Goal: Find specific page/section: Find specific page/section

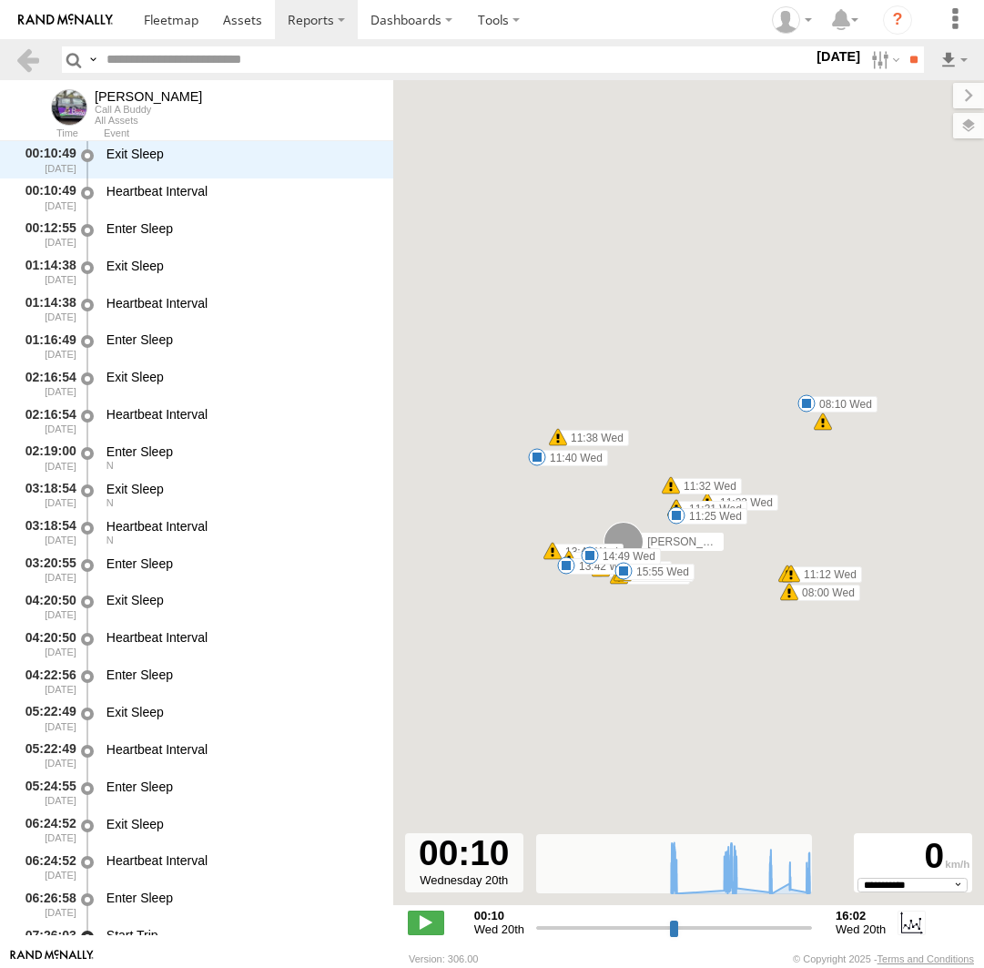
select select "**********"
click at [0, 0] on label "×" at bounding box center [0, 0] width 0 height 0
click at [189, 23] on span at bounding box center [171, 19] width 55 height 17
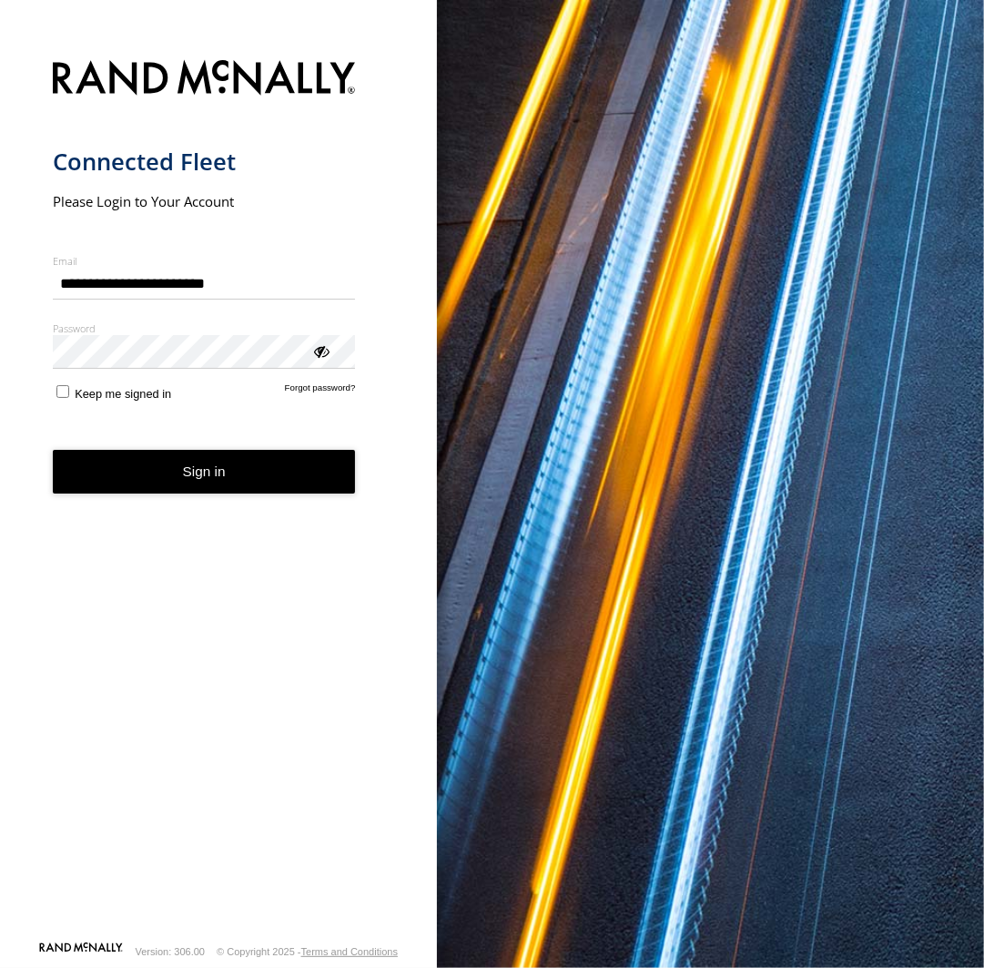
click at [241, 474] on button "Sign in" at bounding box center [204, 472] width 303 height 45
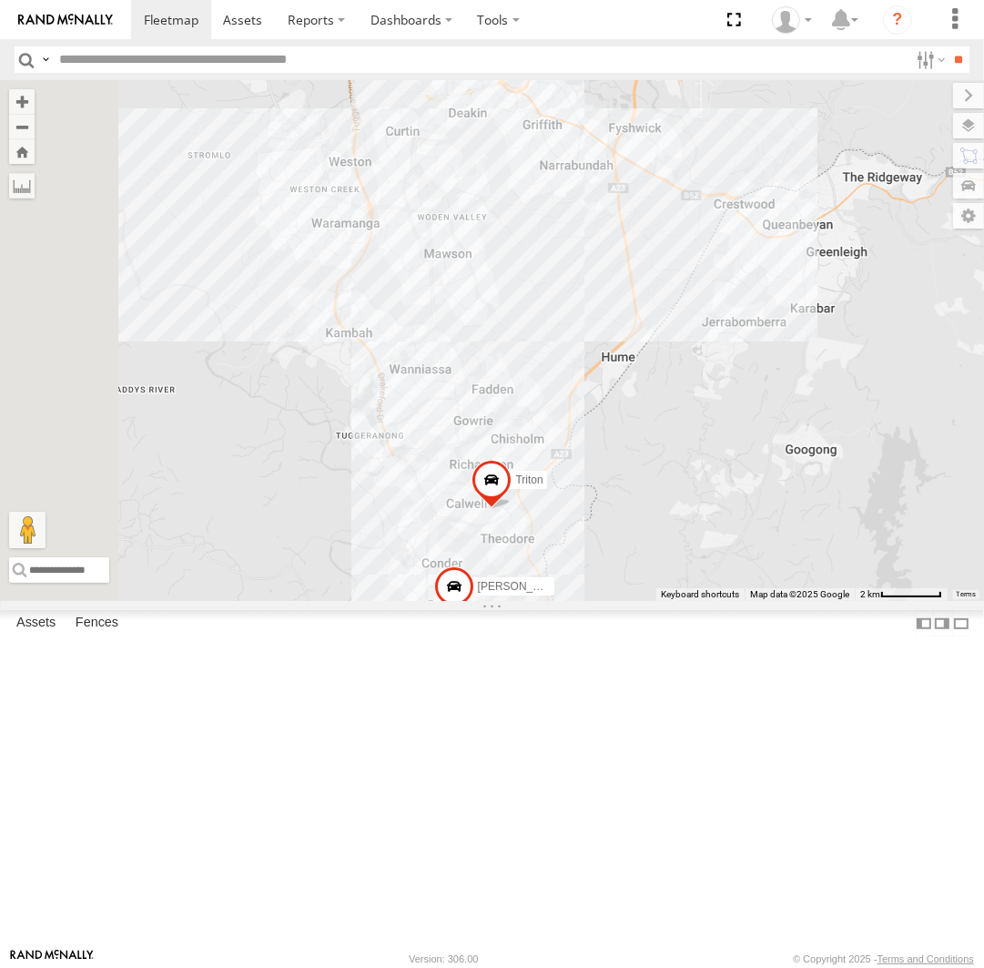
drag, startPoint x: 564, startPoint y: 555, endPoint x: 794, endPoint y: 548, distance: 230.5
click at [794, 548] on div "Andrew Triton Tom" at bounding box center [492, 340] width 984 height 521
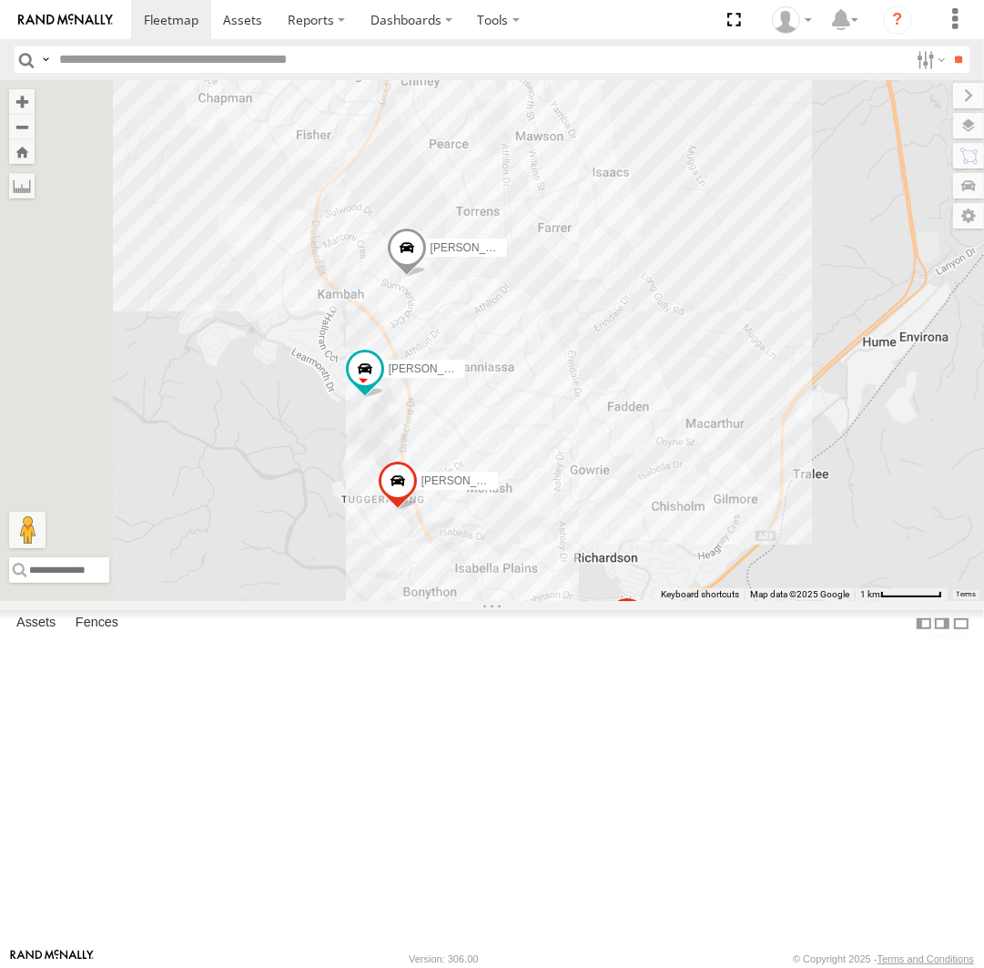
drag, startPoint x: 594, startPoint y: 590, endPoint x: 706, endPoint y: 545, distance: 120.9
click at [706, 545] on div "Andrew Triton Tom Daniel Kyle Chris Michael Peter Jamie" at bounding box center [492, 340] width 984 height 521
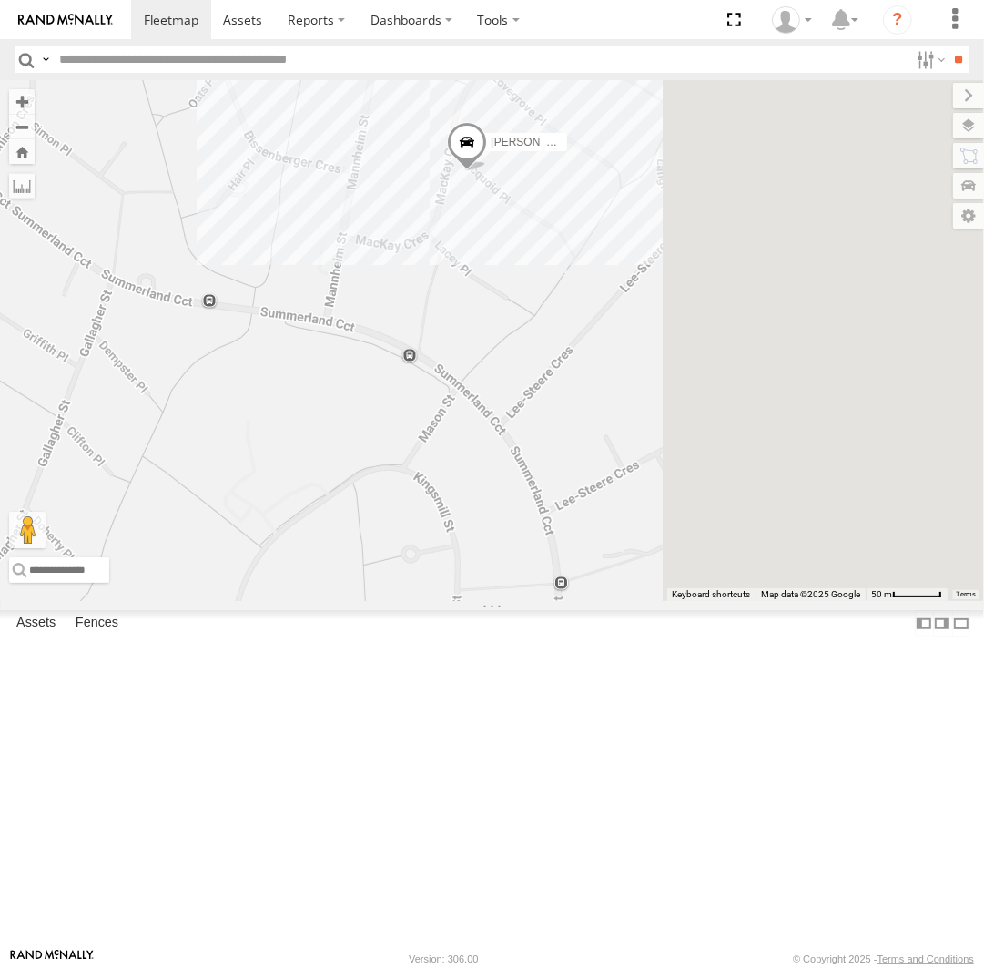
drag, startPoint x: 860, startPoint y: 262, endPoint x: 714, endPoint y: 421, distance: 215.3
click at [714, 421] on div "Andrew Triton Tom Daniel Kyle Chris Michael Peter Jamie" at bounding box center [492, 340] width 984 height 521
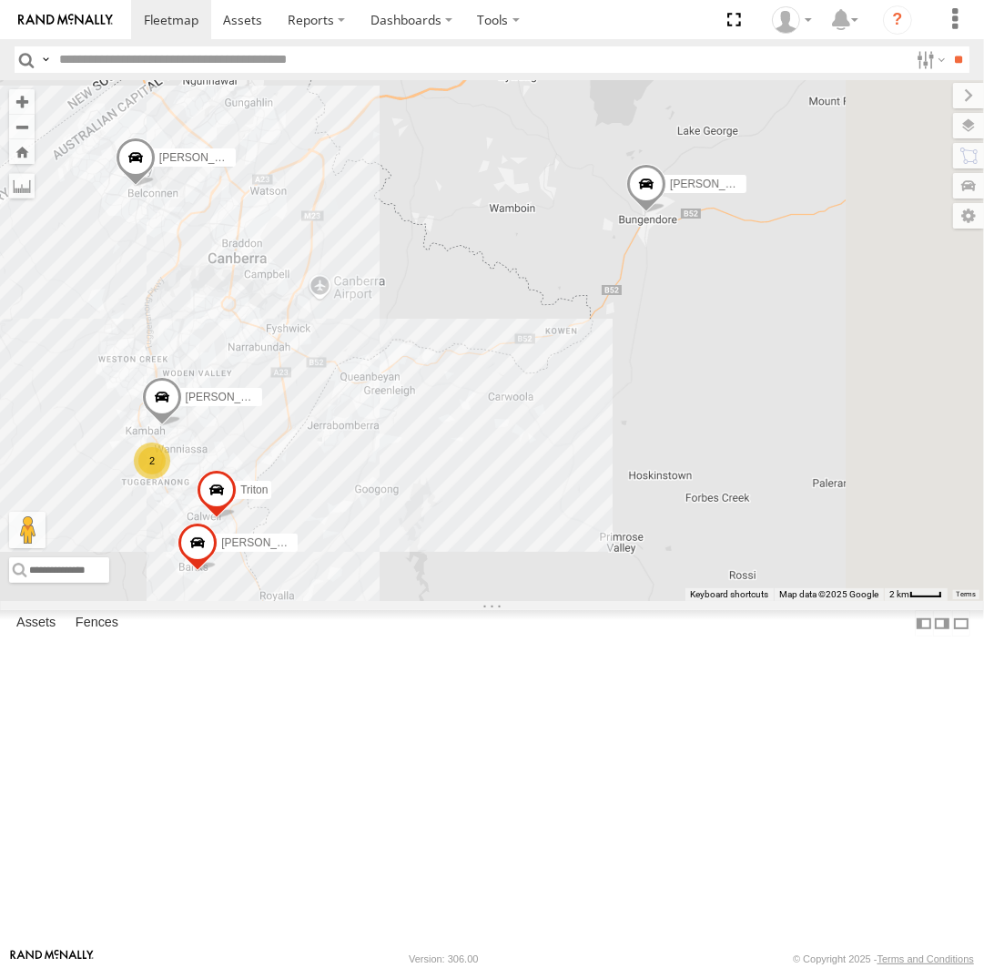
drag, startPoint x: 782, startPoint y: 434, endPoint x: 707, endPoint y: 431, distance: 75.7
click at [707, 431] on div "Andrew Michael 2 Triton Kyle Tom" at bounding box center [492, 340] width 984 height 521
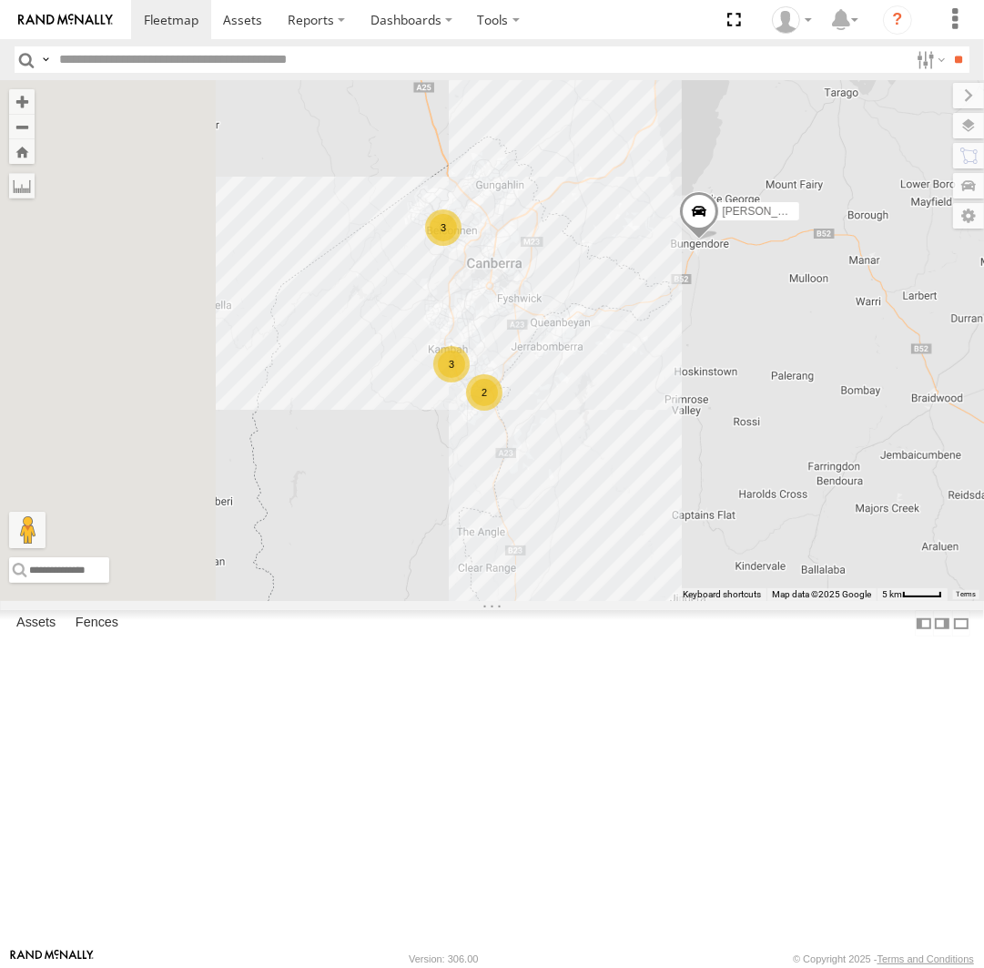
drag, startPoint x: 609, startPoint y: 481, endPoint x: 786, endPoint y: 474, distance: 176.8
click at [794, 473] on div "Andrew 3 3 2" at bounding box center [492, 340] width 984 height 521
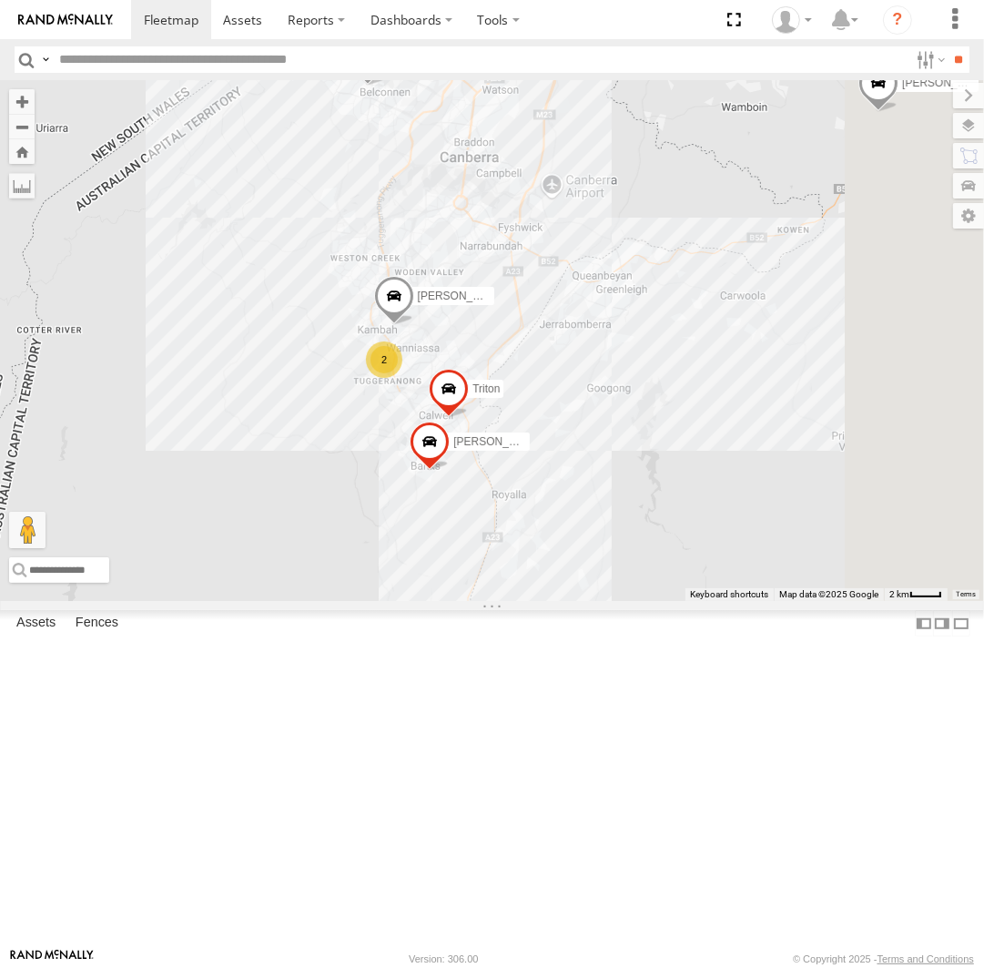
drag, startPoint x: 851, startPoint y: 452, endPoint x: 734, endPoint y: 436, distance: 117.6
click at [734, 436] on div "Andrew Michael 2 Triton Peter Kyle Jamie Tom" at bounding box center [492, 340] width 984 height 521
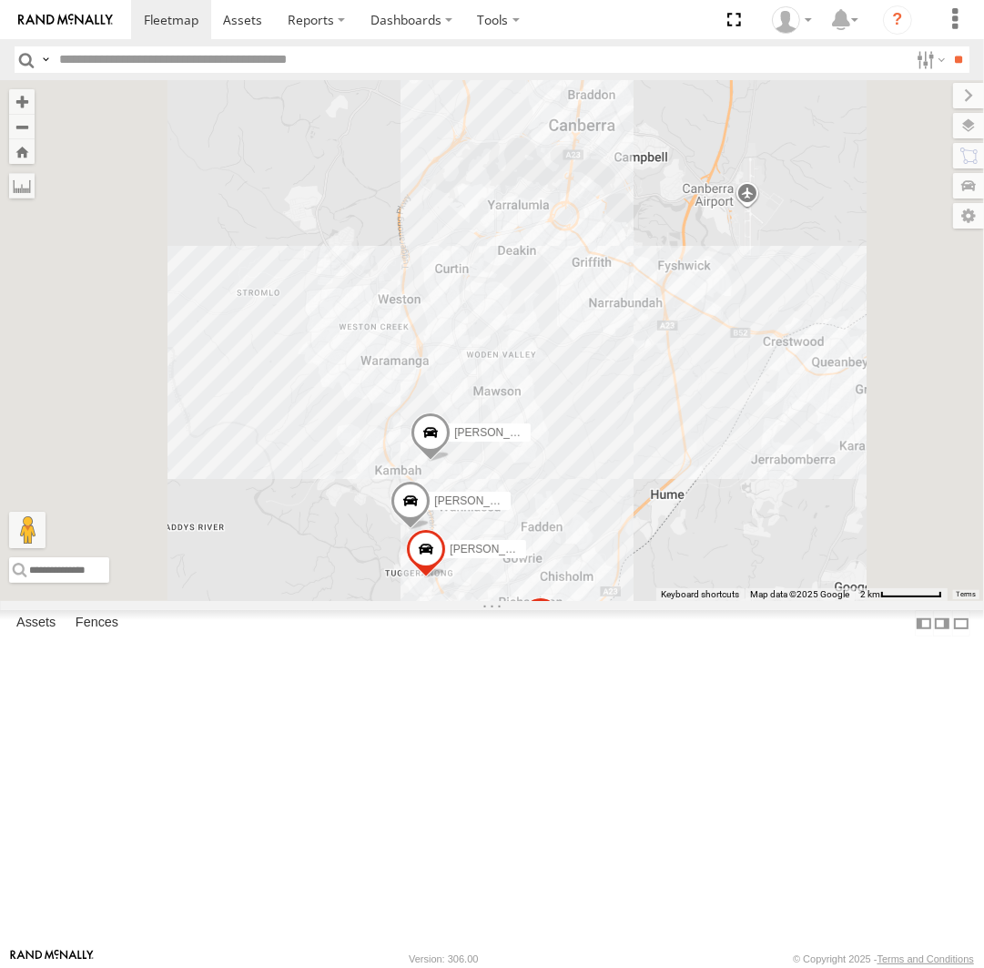
drag, startPoint x: 673, startPoint y: 390, endPoint x: 764, endPoint y: 515, distance: 154.5
click at [765, 515] on div "Andrew Michael Triton Peter Kyle Jamie Tom Daniel Chris" at bounding box center [492, 340] width 984 height 521
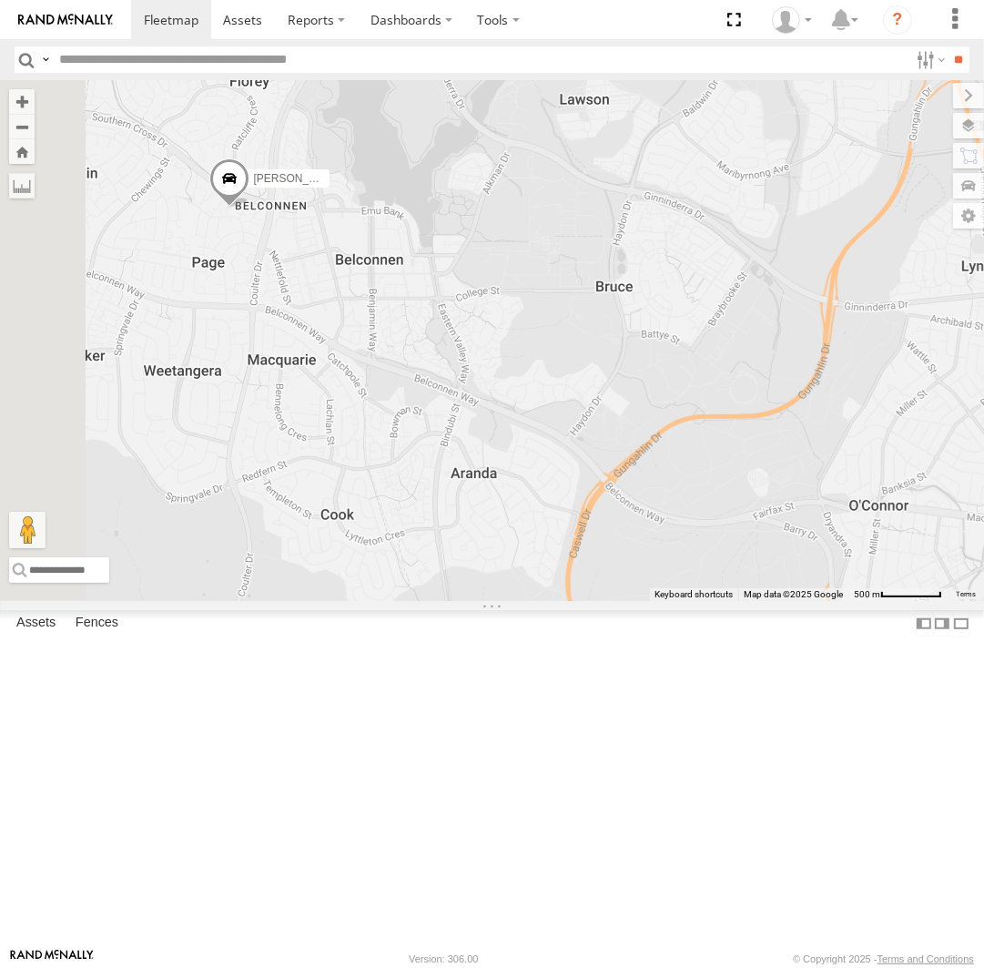
drag, startPoint x: 513, startPoint y: 392, endPoint x: 751, endPoint y: 477, distance: 253.5
click at [751, 477] on div "Andrew Michael Triton Peter Kyle Jamie Tom" at bounding box center [492, 340] width 984 height 521
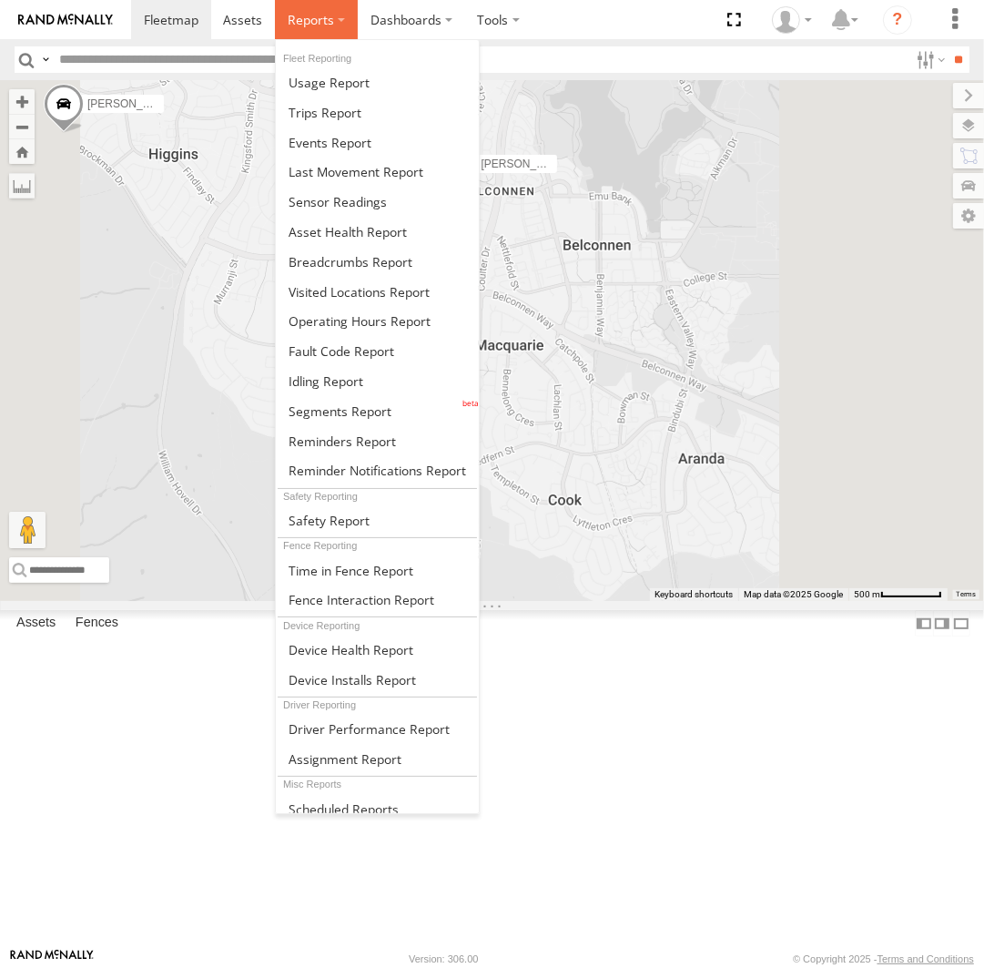
click at [336, 24] on label at bounding box center [316, 19] width 83 height 39
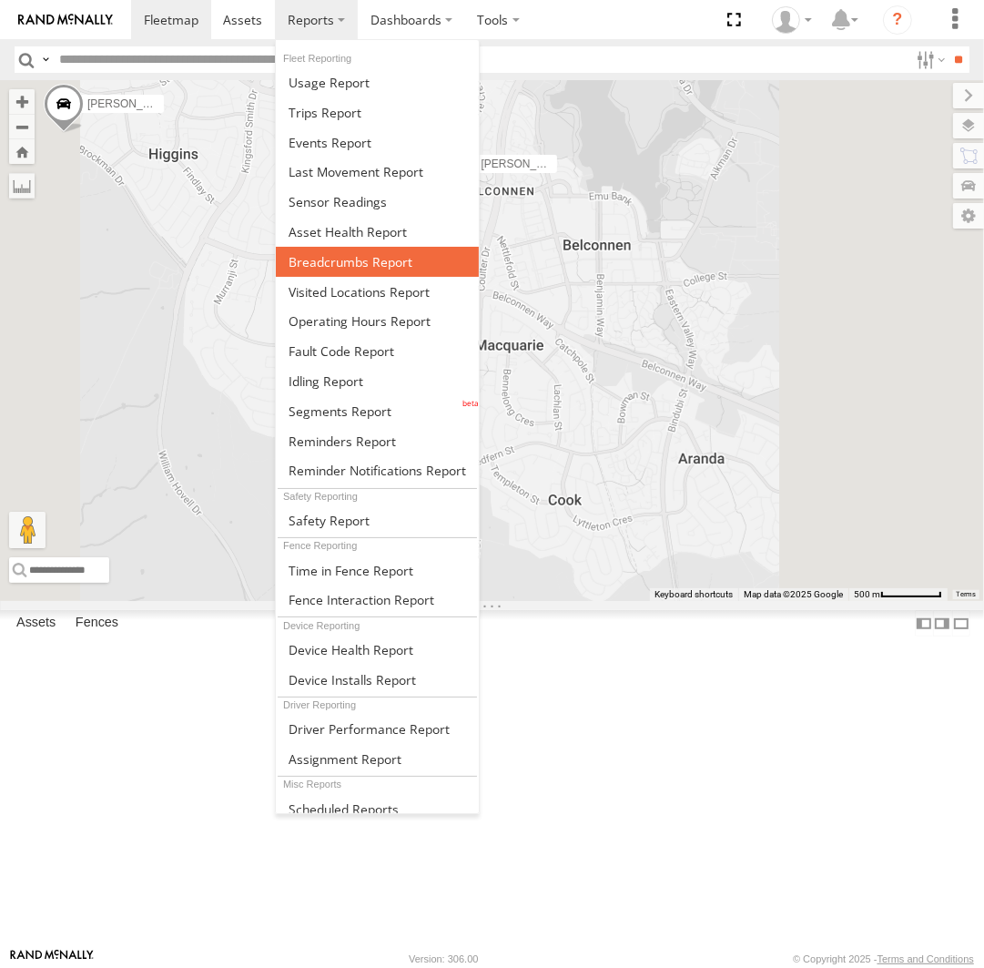
click at [413, 264] on link at bounding box center [377, 262] width 203 height 30
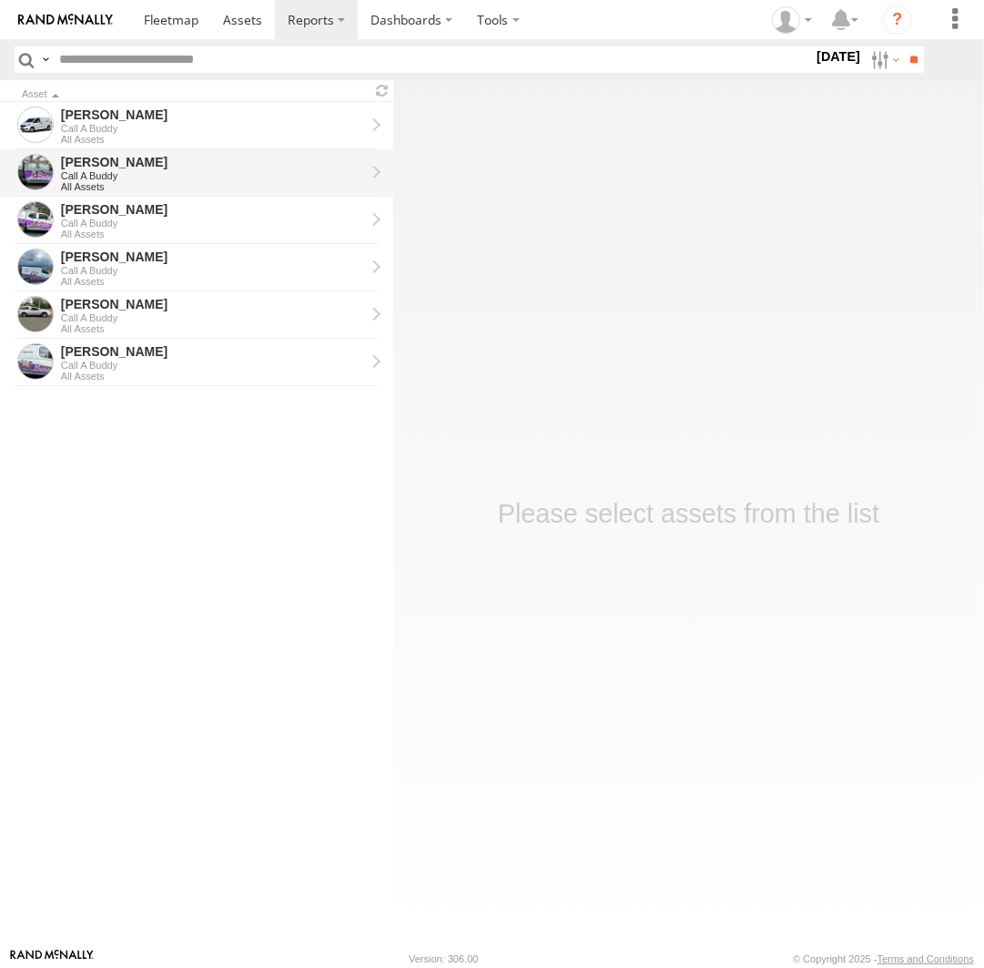
click at [191, 183] on div "All Assets" at bounding box center [213, 186] width 304 height 11
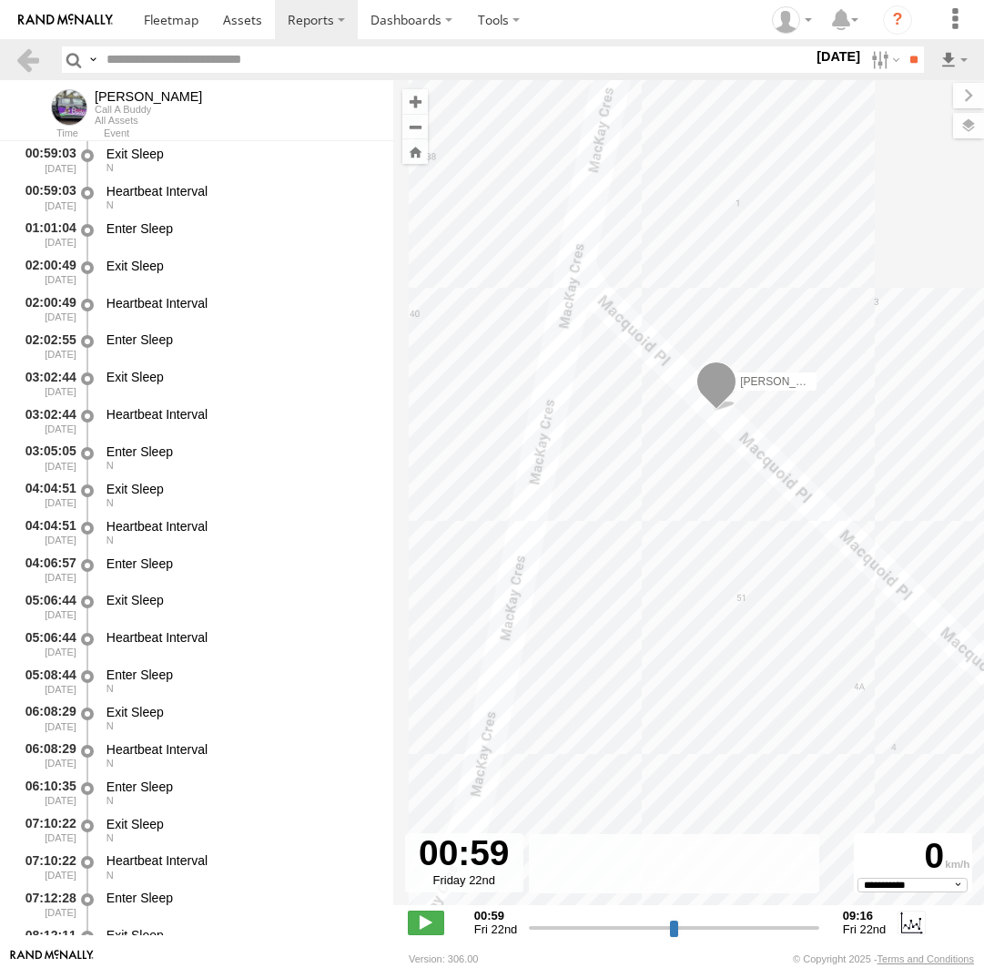
select select "**********"
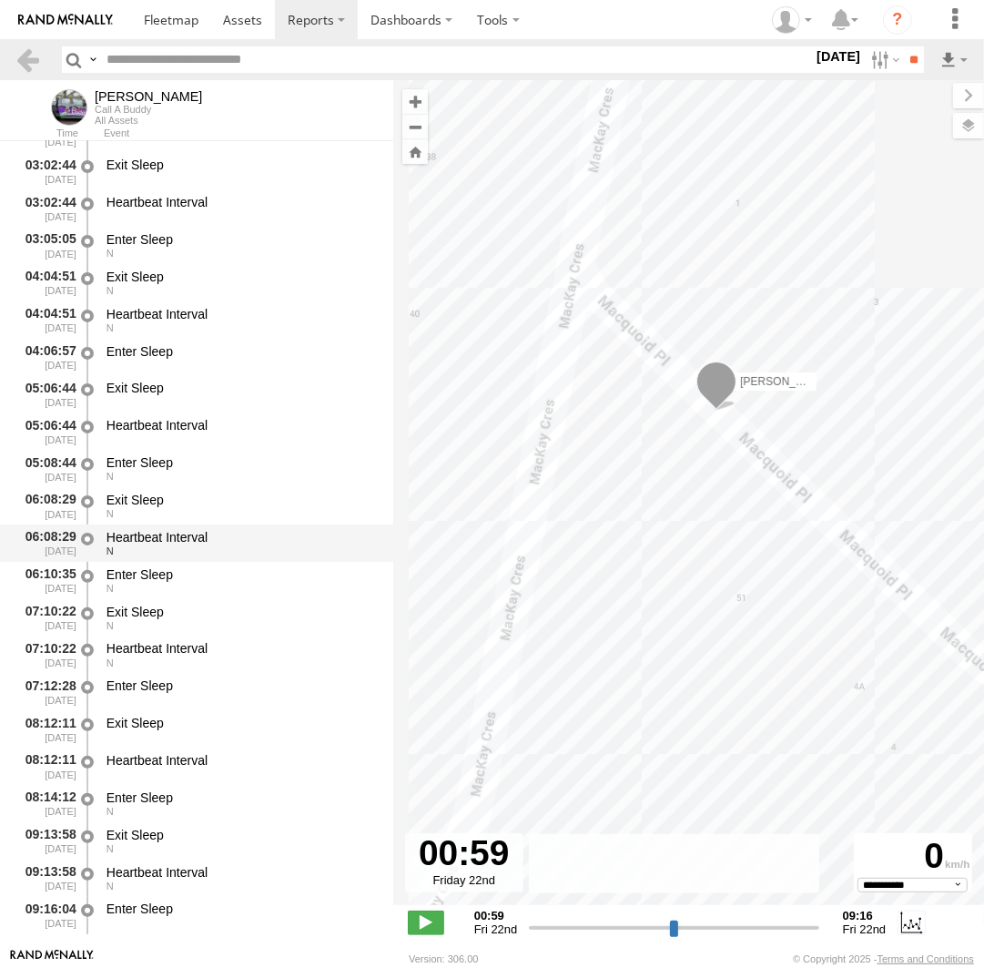
scroll to position [241, 0]
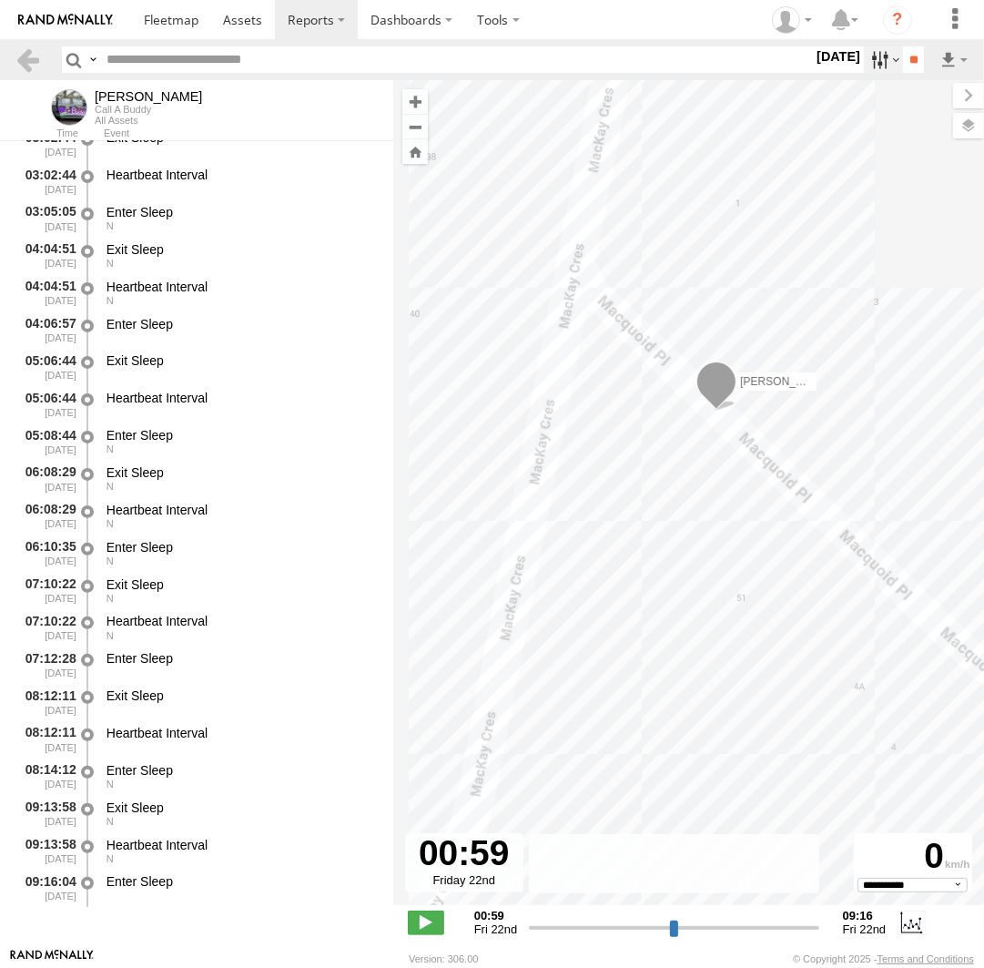
click at [888, 64] on label at bounding box center [883, 59] width 39 height 26
click at [0, 0] on label at bounding box center [0, 0] width 0 height 0
click at [903, 63] on input "**" at bounding box center [913, 59] width 21 height 26
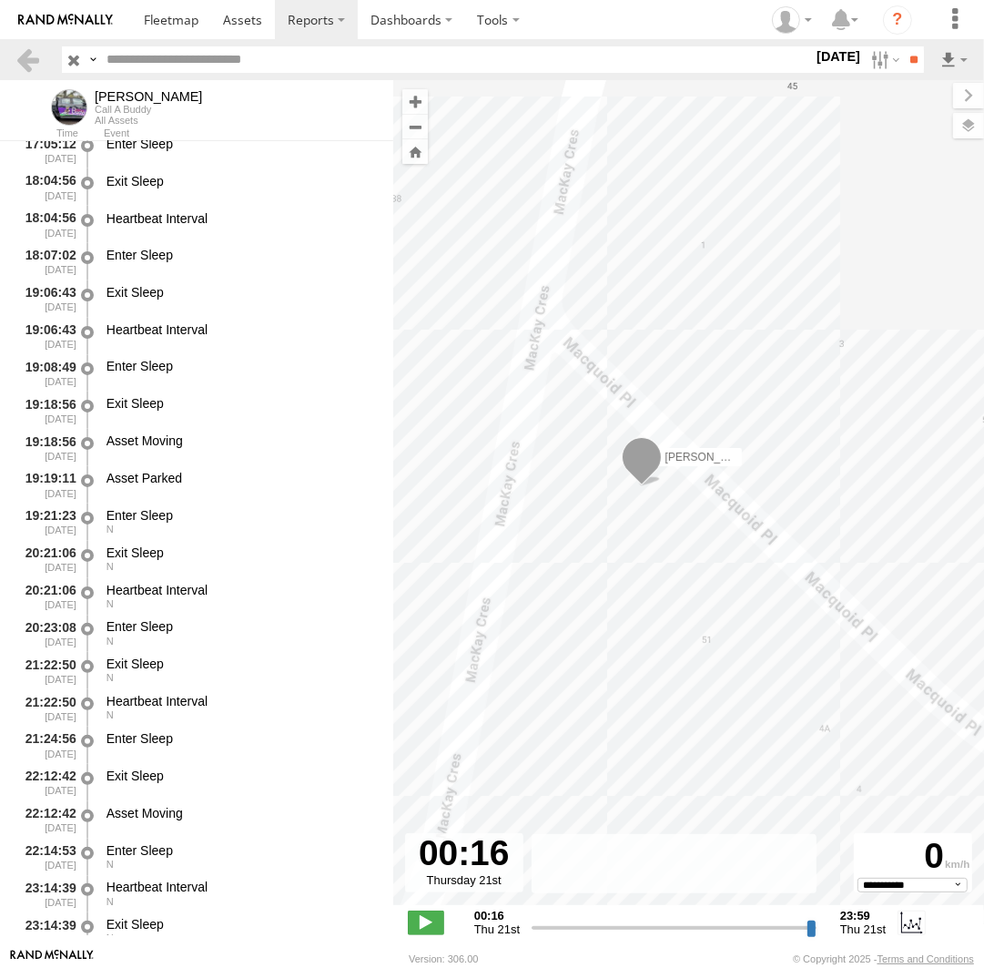
scroll to position [2424, 0]
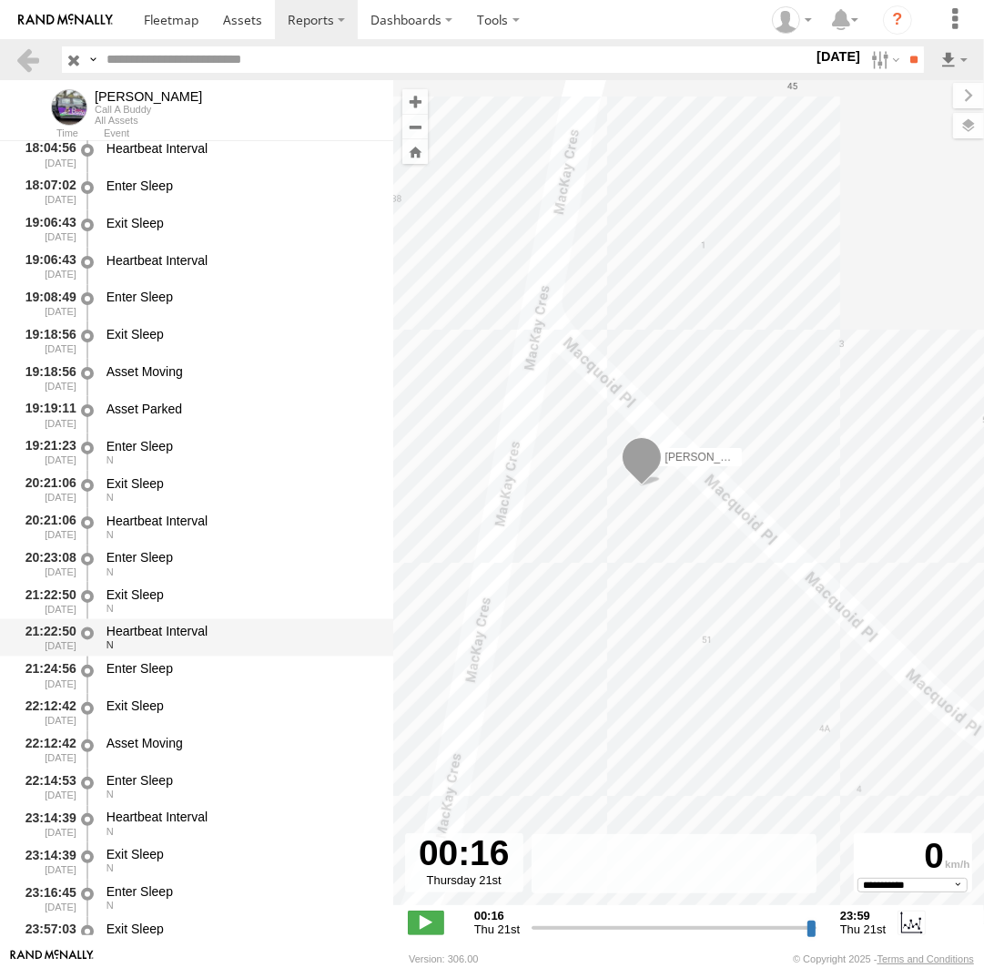
click at [245, 645] on div "N" at bounding box center [242, 645] width 270 height 11
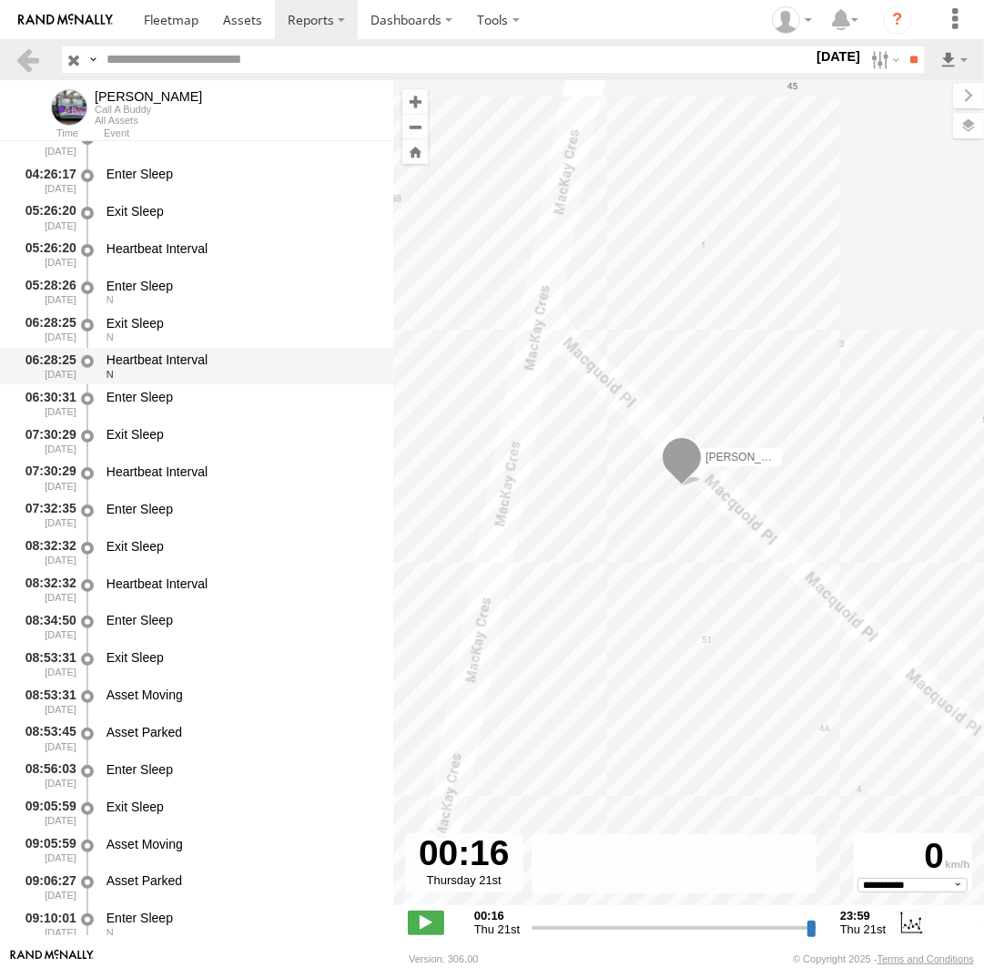
scroll to position [585, 0]
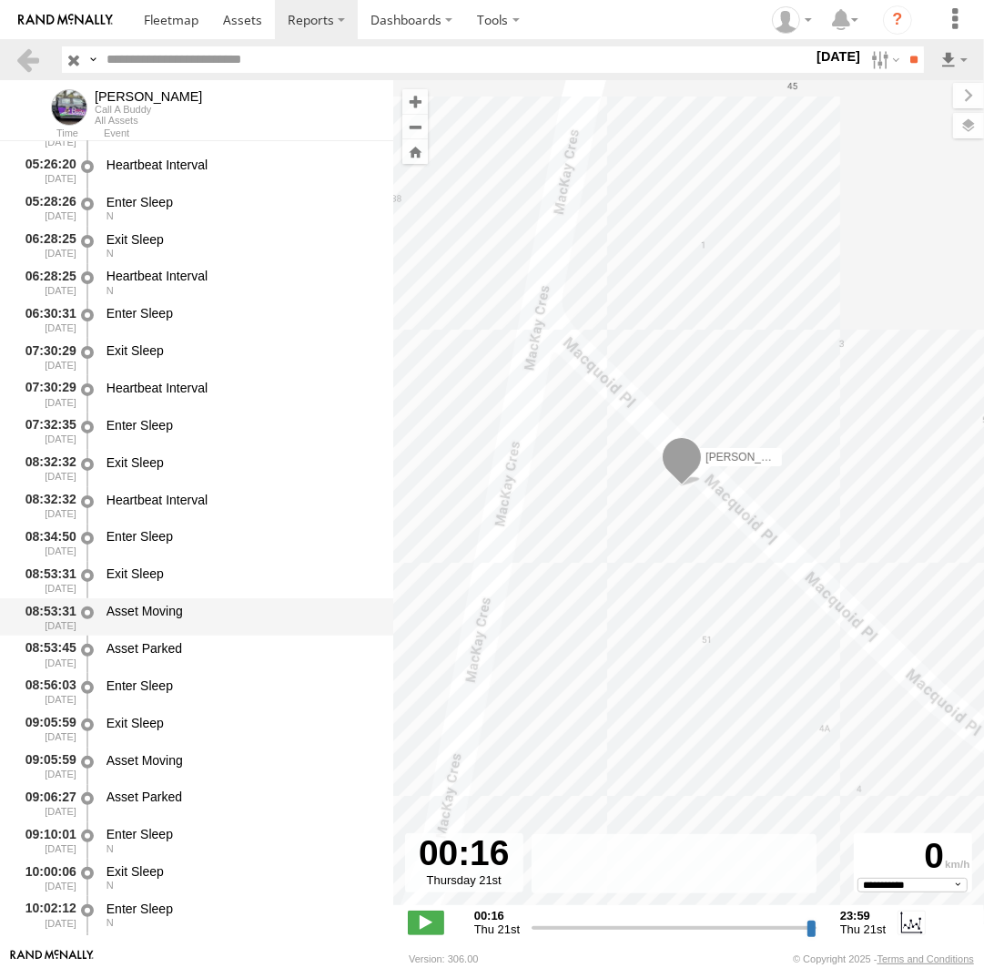
click at [239, 624] on div "Asset Moving" at bounding box center [241, 617] width 275 height 34
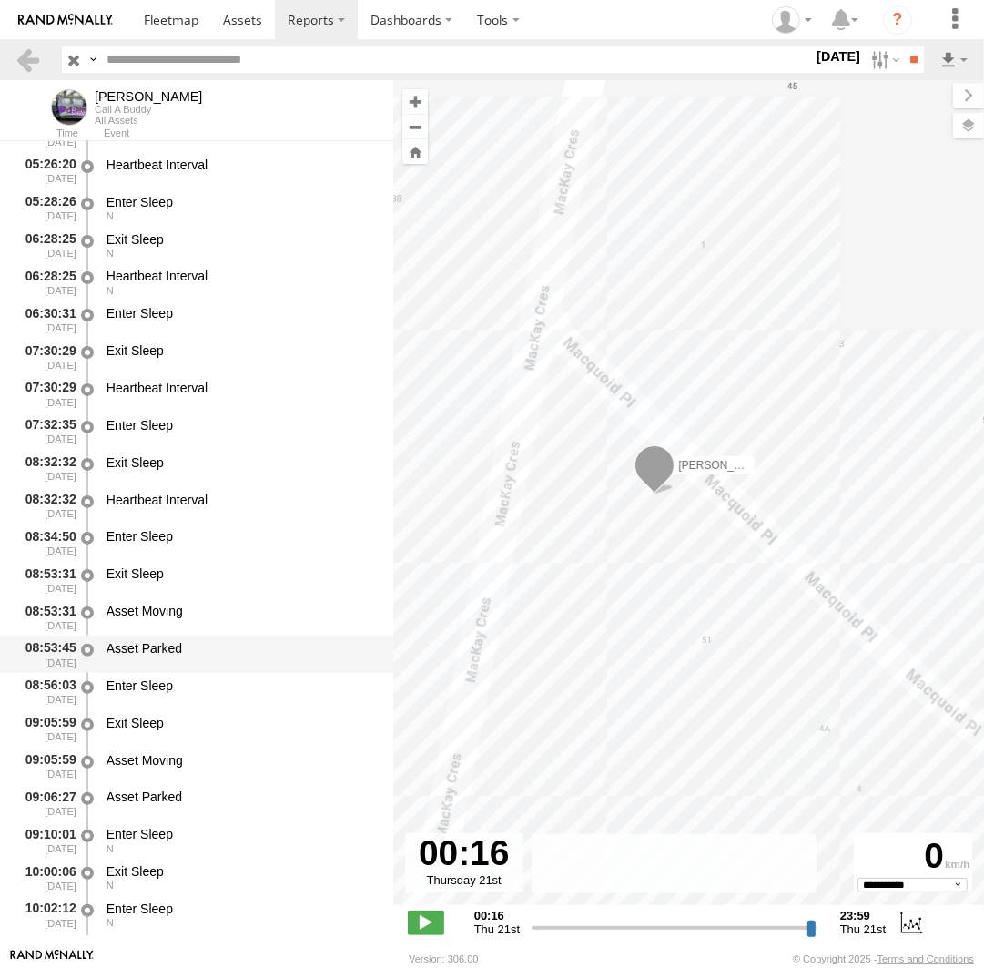
click at [240, 649] on div "Asset Parked" at bounding box center [242, 648] width 270 height 16
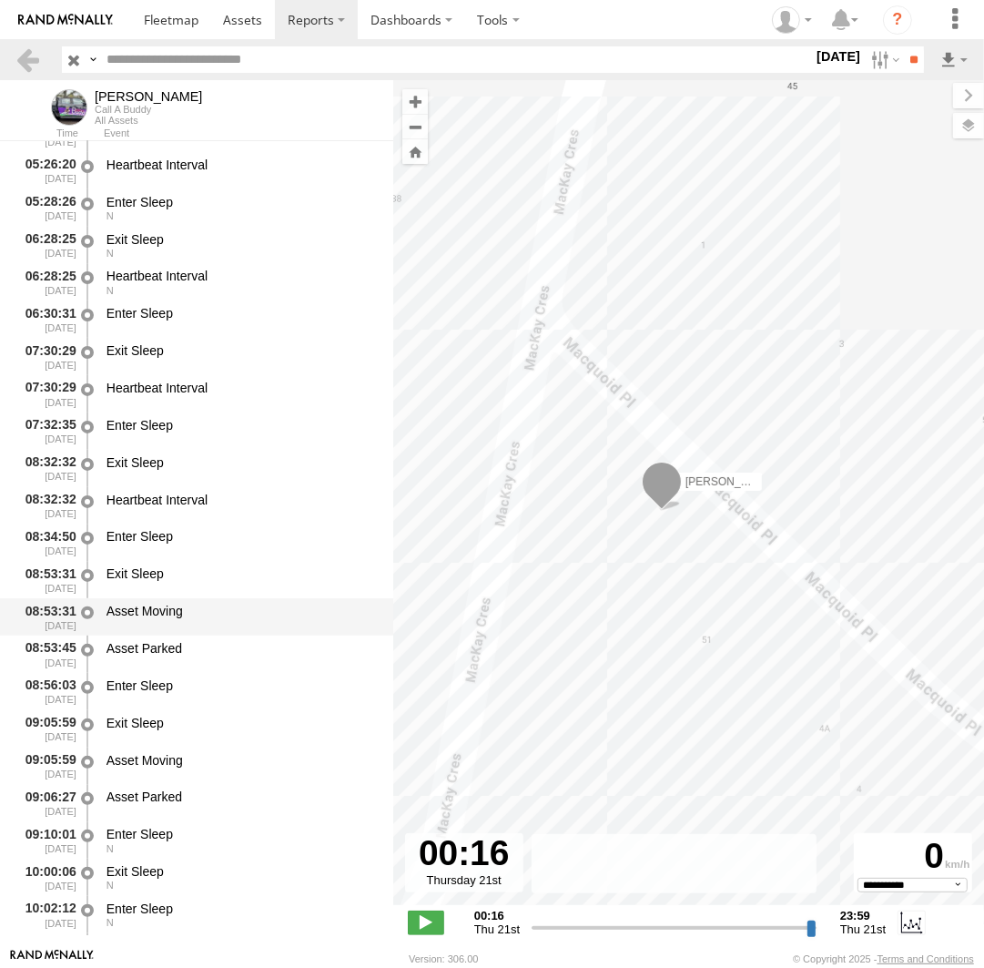
click at [233, 619] on div "Asset Moving" at bounding box center [242, 611] width 270 height 16
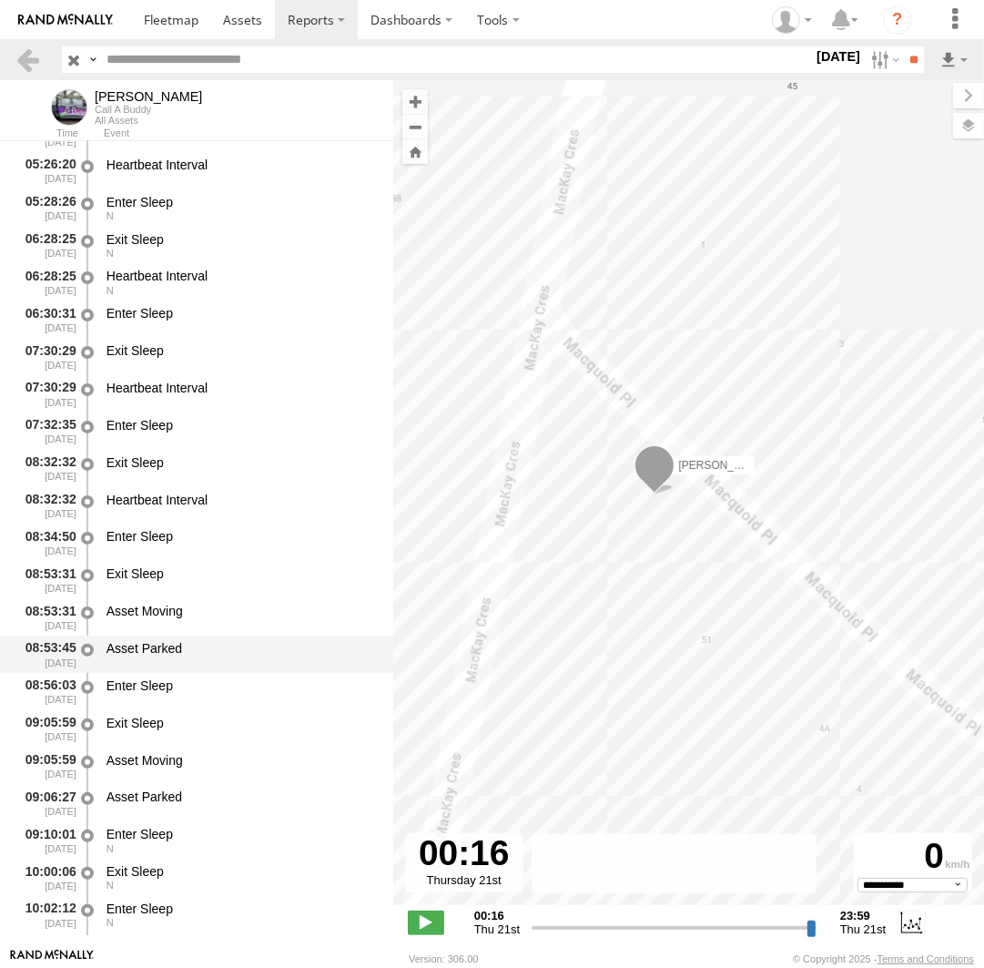
click at [231, 642] on div "Asset Parked" at bounding box center [242, 648] width 270 height 16
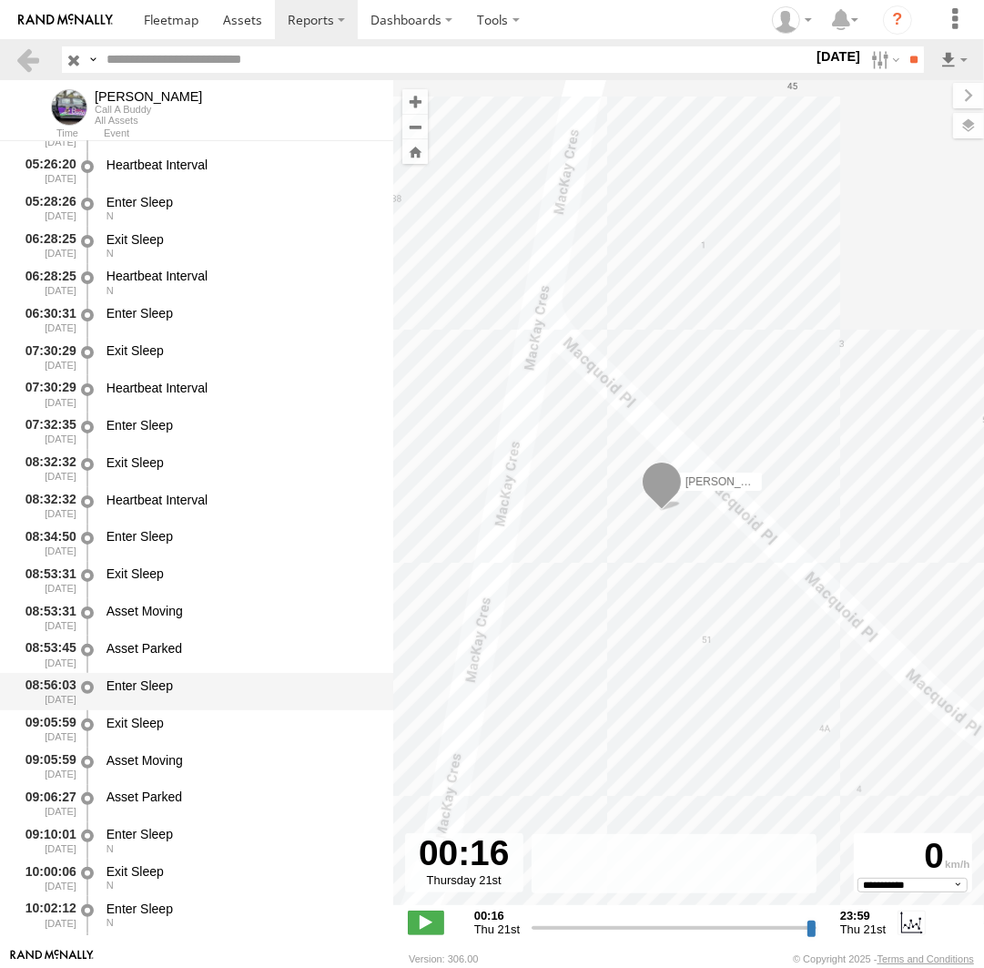
click at [223, 698] on div "Enter Sleep" at bounding box center [241, 692] width 275 height 34
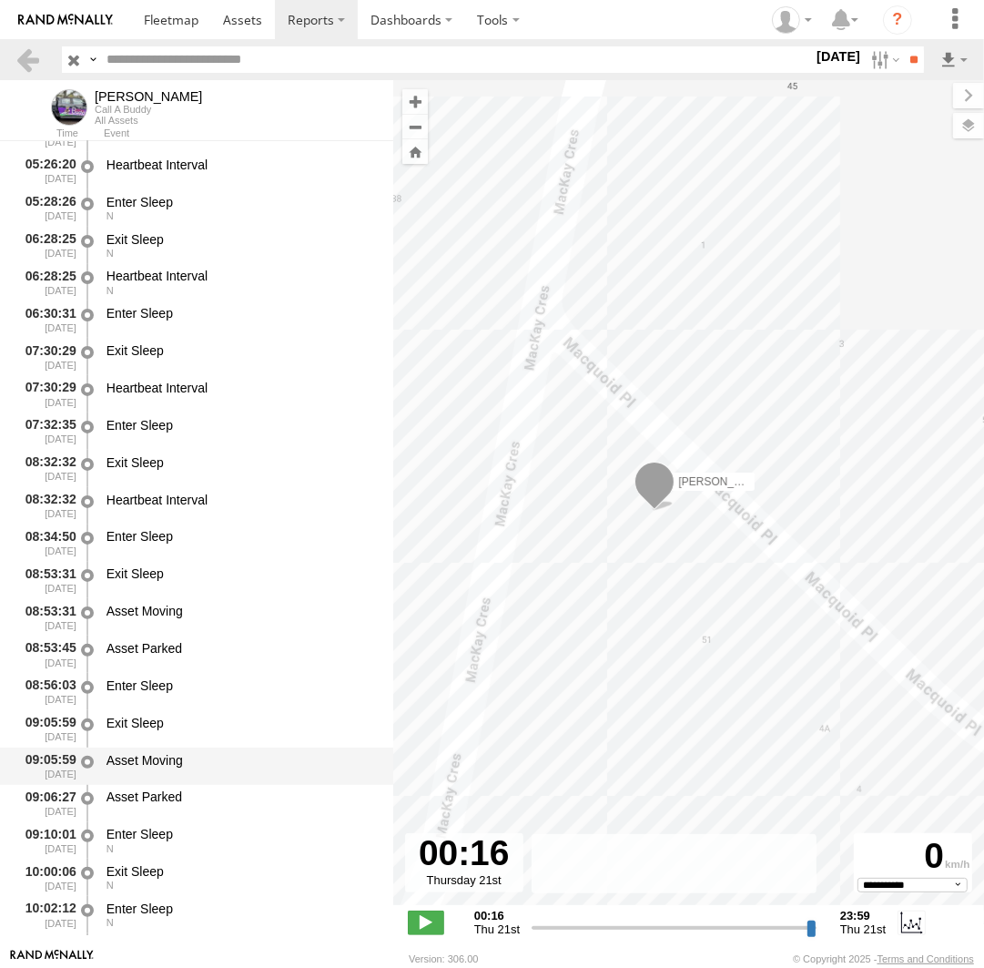
click at [199, 749] on div "09:05:59 21/08/2025 Asset Moving" at bounding box center [196, 766] width 393 height 37
click at [191, 787] on div "09:06:27 21/08/2025 Asset Parked" at bounding box center [196, 803] width 393 height 37
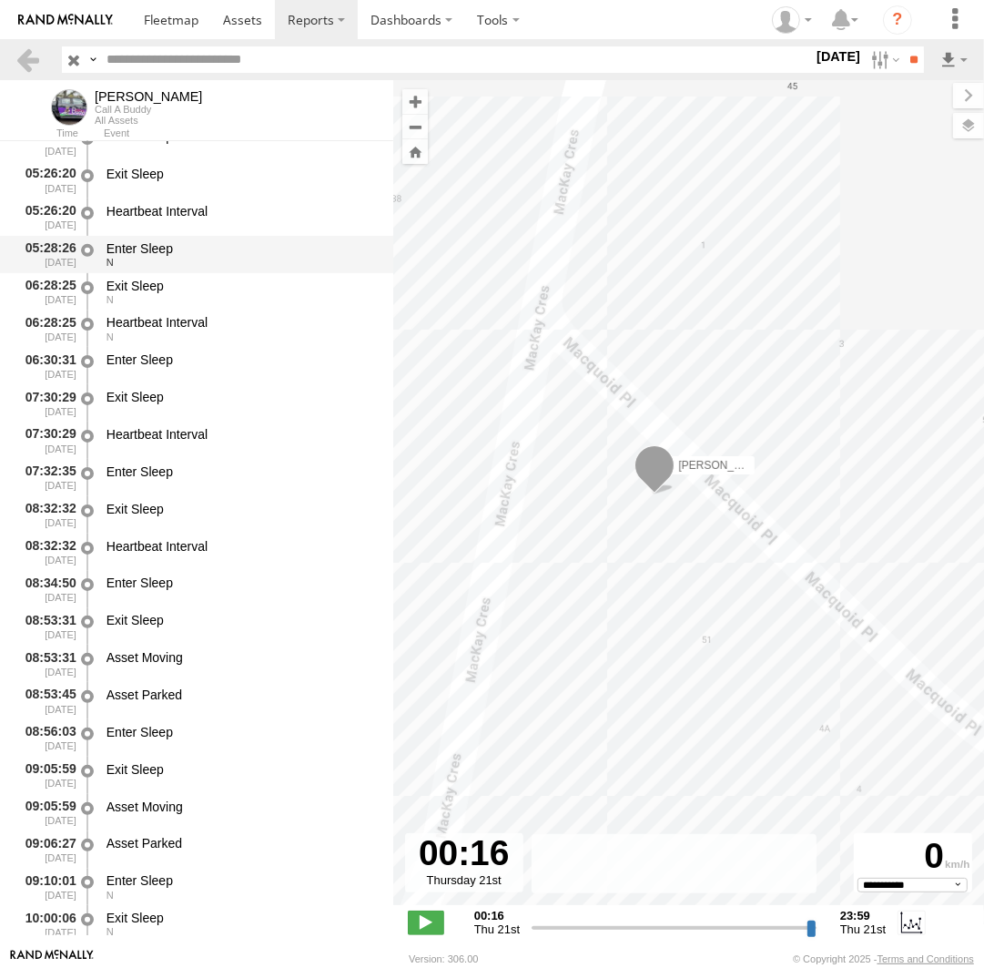
scroll to position [0, 0]
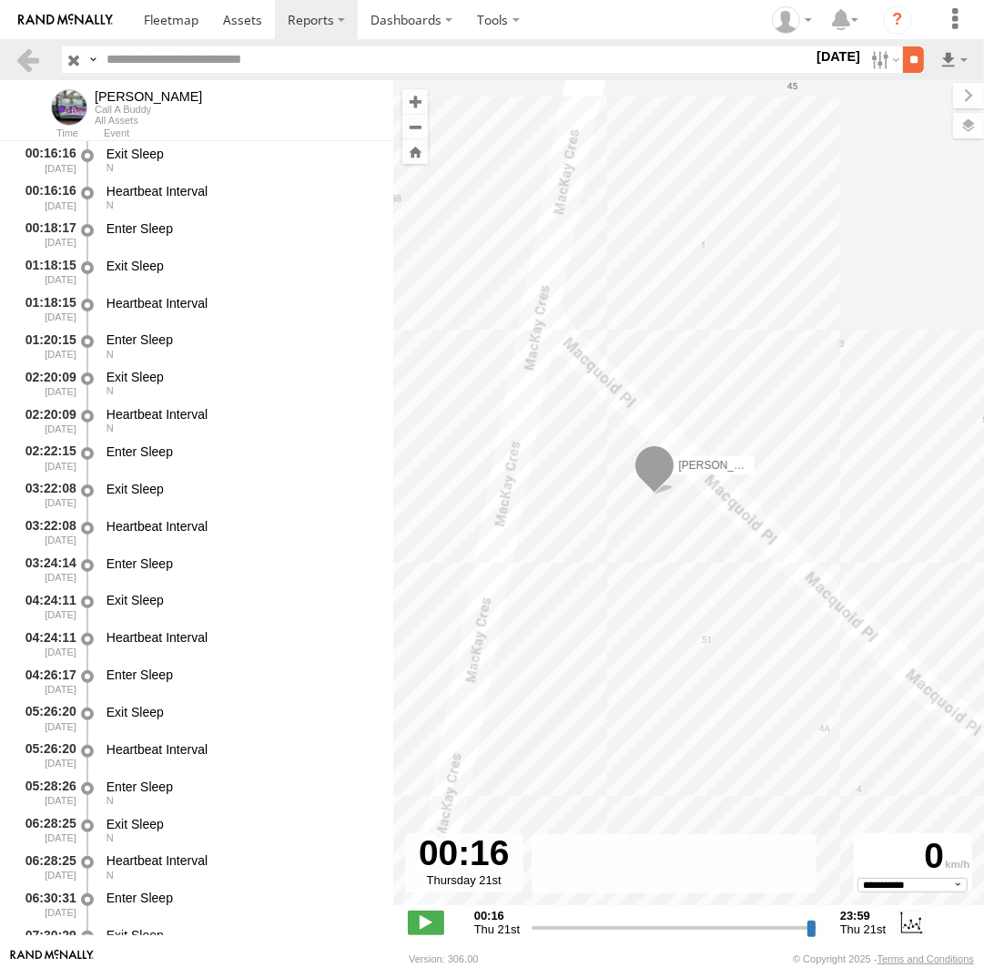
click at [903, 56] on input "**" at bounding box center [913, 59] width 21 height 26
click at [881, 60] on label at bounding box center [883, 59] width 39 height 26
click at [0, 0] on label at bounding box center [0, 0] width 0 height 0
drag, startPoint x: 896, startPoint y: 177, endPoint x: 900, endPoint y: 165, distance: 12.4
click at [0, 0] on label at bounding box center [0, 0] width 0 height 0
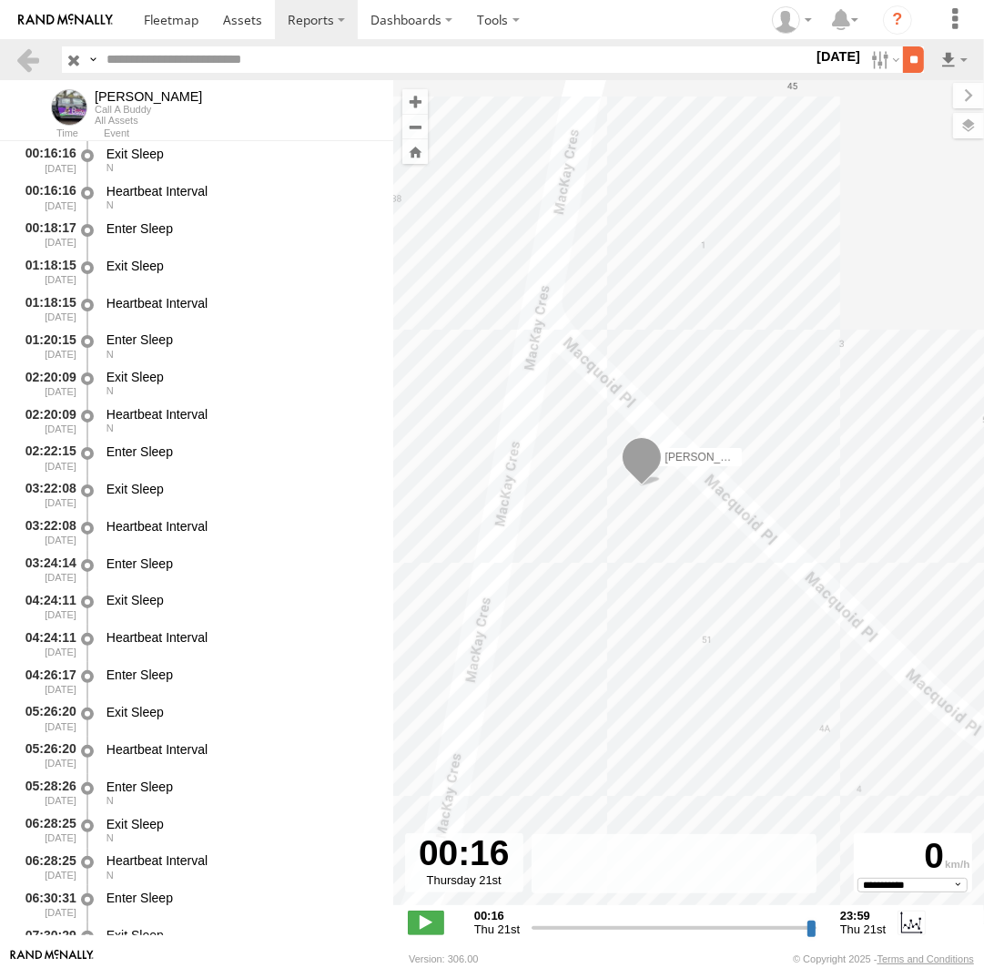
click at [912, 56] on input "**" at bounding box center [913, 59] width 21 height 26
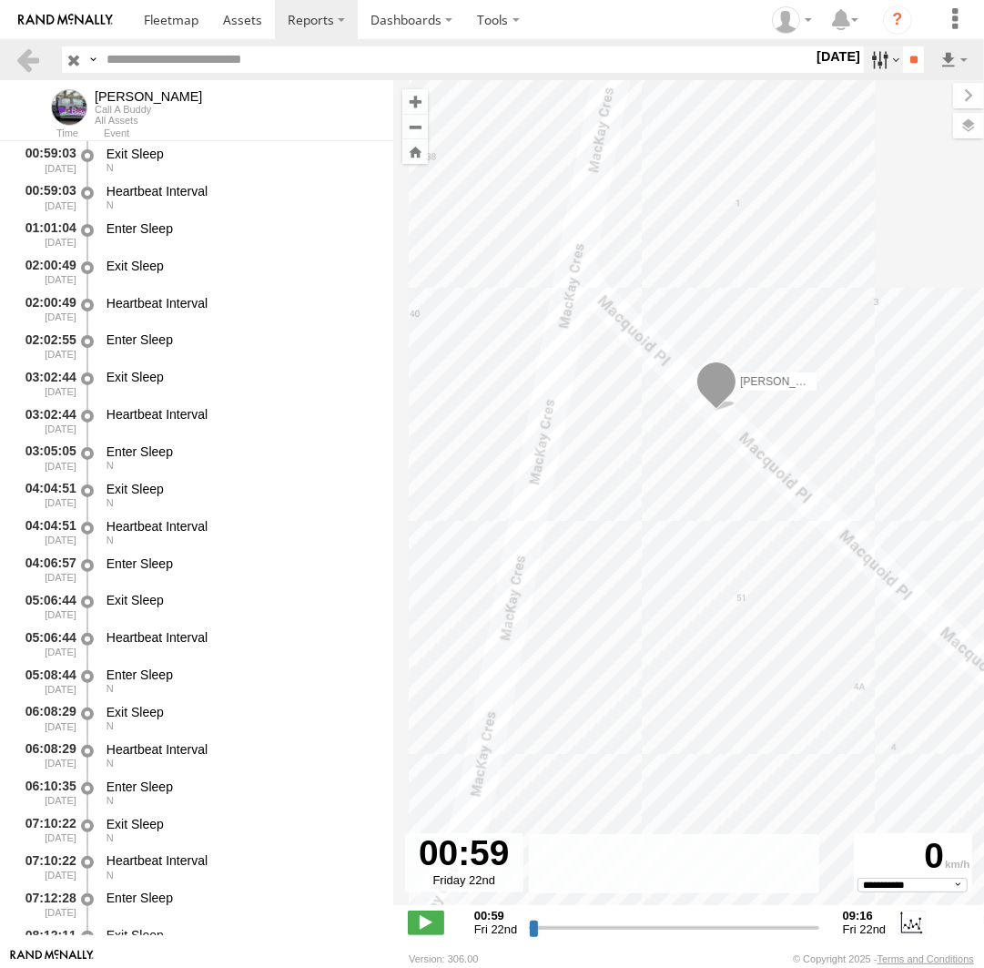
click at [892, 68] on label at bounding box center [883, 59] width 39 height 26
click at [0, 0] on label at bounding box center [0, 0] width 0 height 0
click at [911, 66] on input "**" at bounding box center [913, 59] width 21 height 26
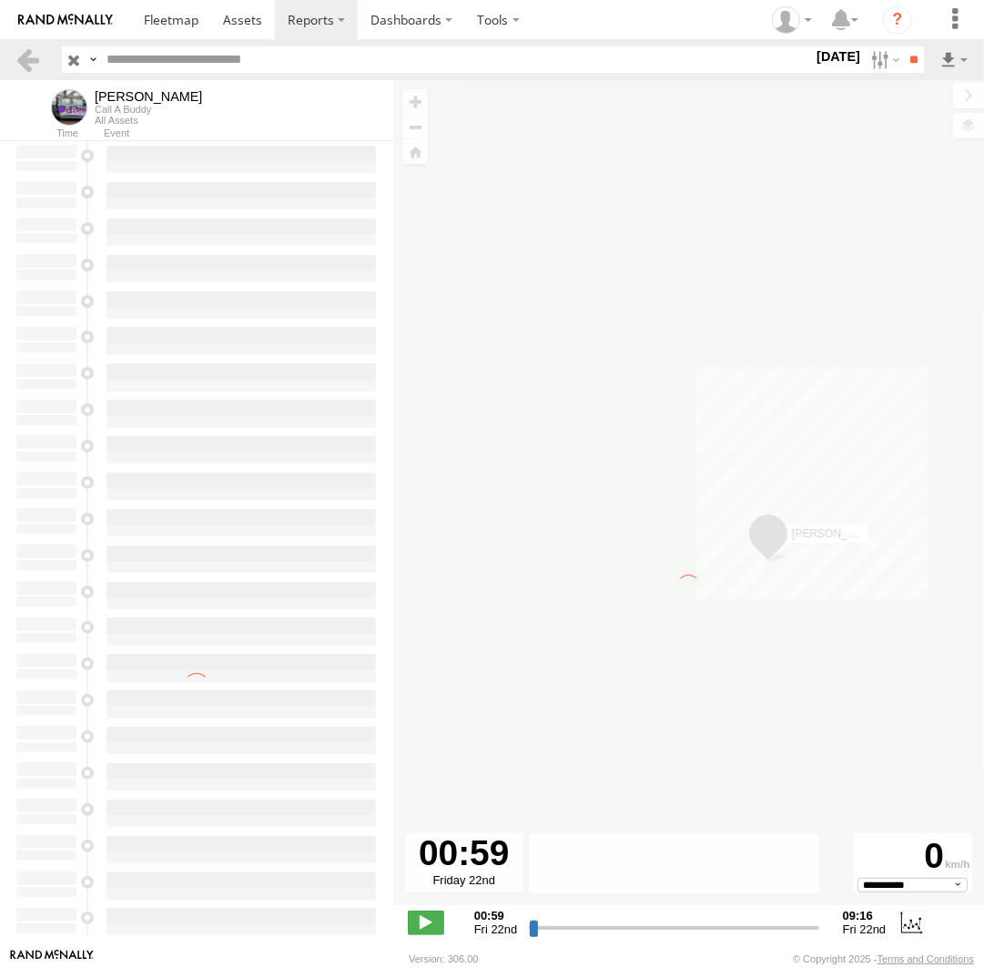
type input "**********"
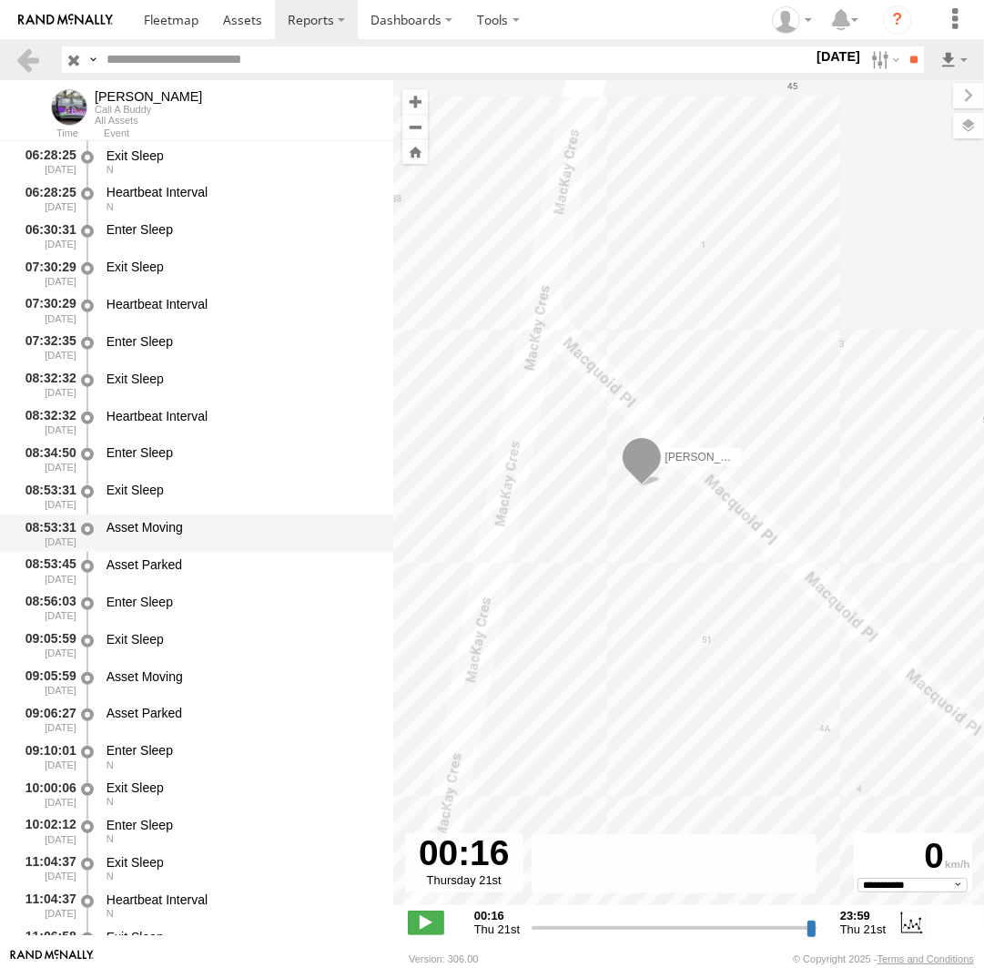
scroll to position [919, 0]
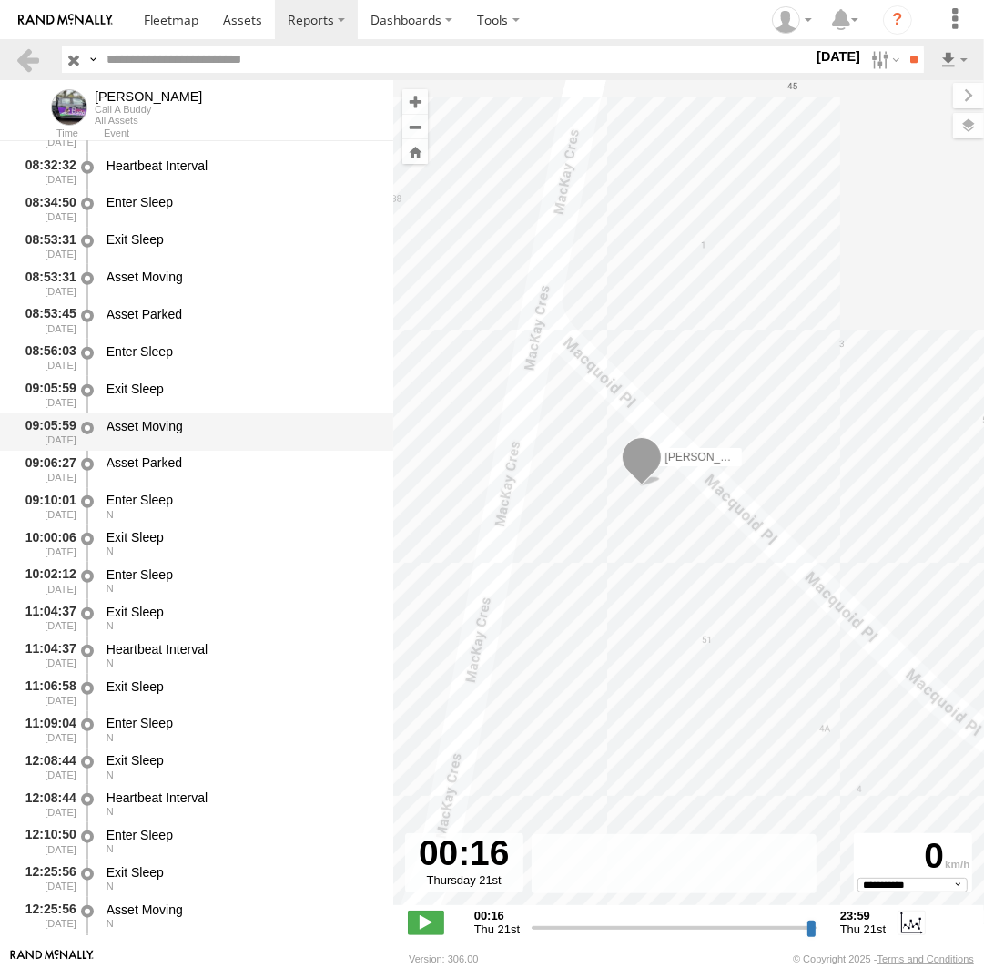
click at [226, 432] on div "Asset Moving" at bounding box center [242, 426] width 270 height 16
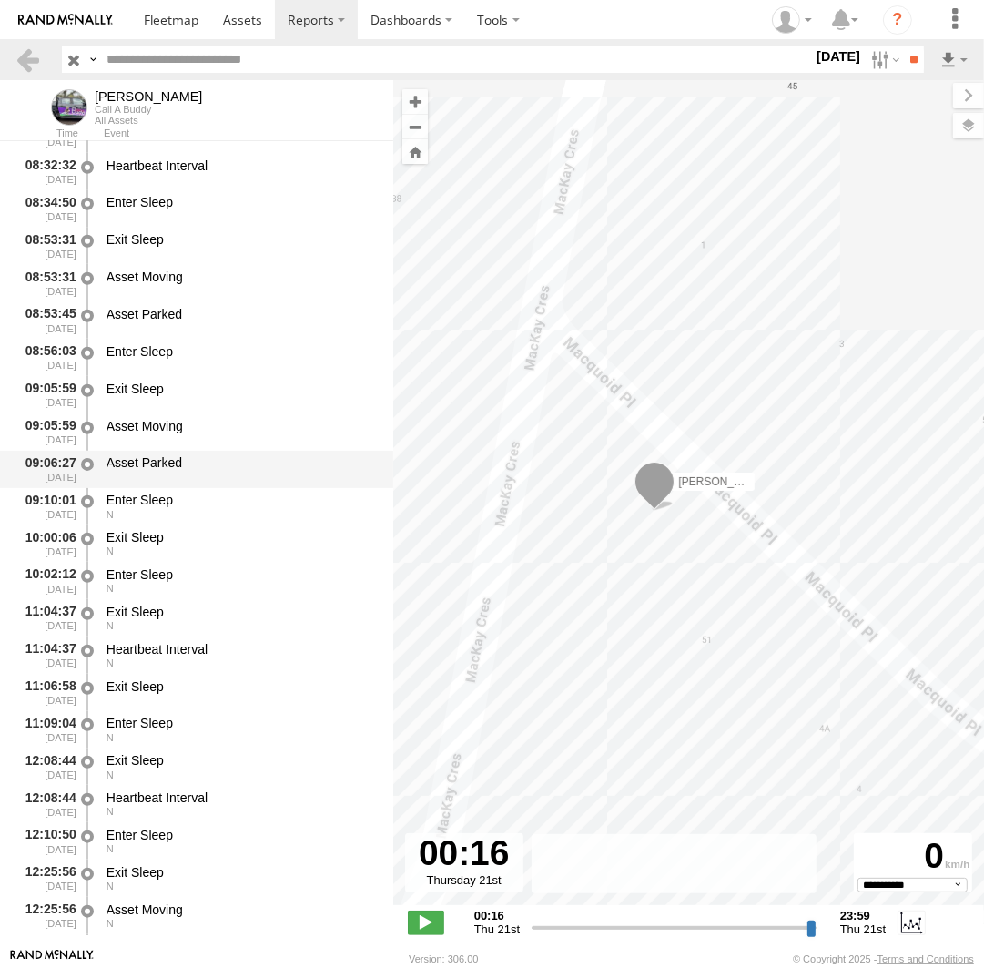
click at [211, 467] on div "Asset Parked" at bounding box center [242, 462] width 270 height 16
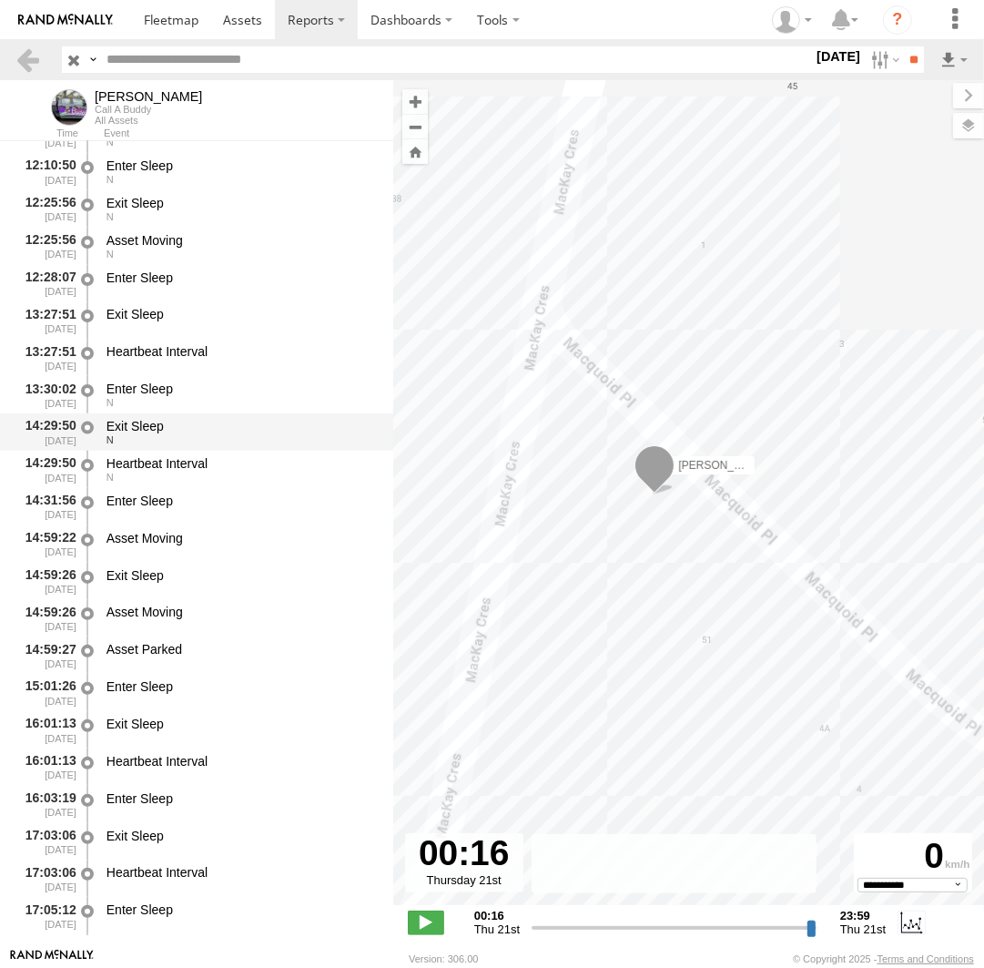
scroll to position [1839, 0]
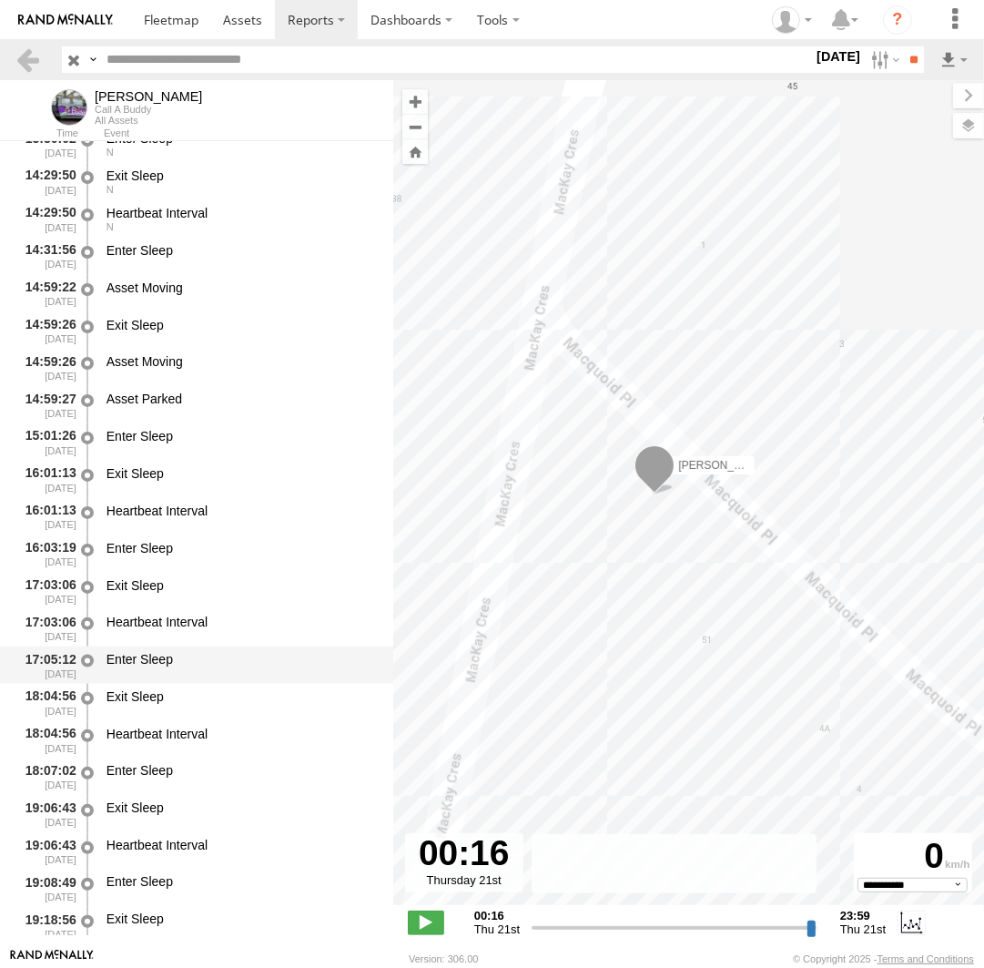
click at [224, 667] on div "Enter Sleep" at bounding box center [242, 659] width 270 height 16
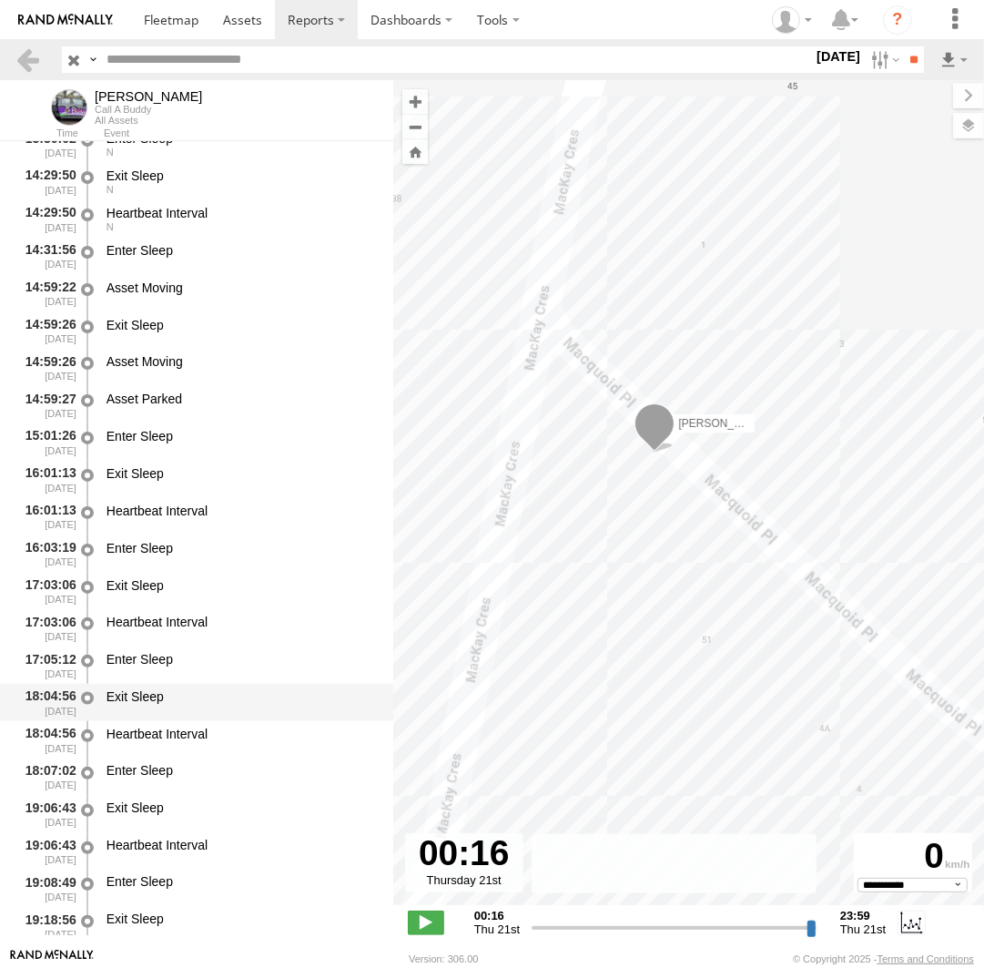
click at [214, 705] on div "Exit Sleep" at bounding box center [242, 696] width 270 height 16
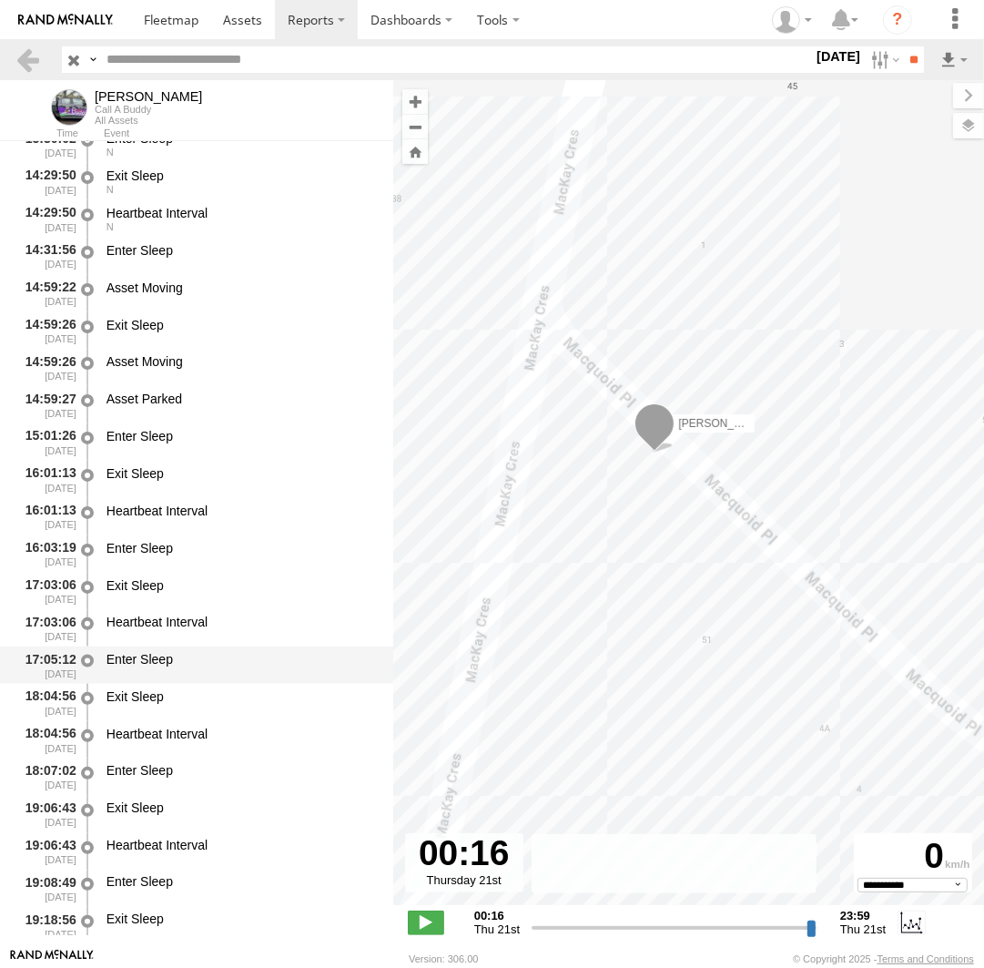
click at [216, 667] on div "Enter Sleep" at bounding box center [242, 659] width 270 height 16
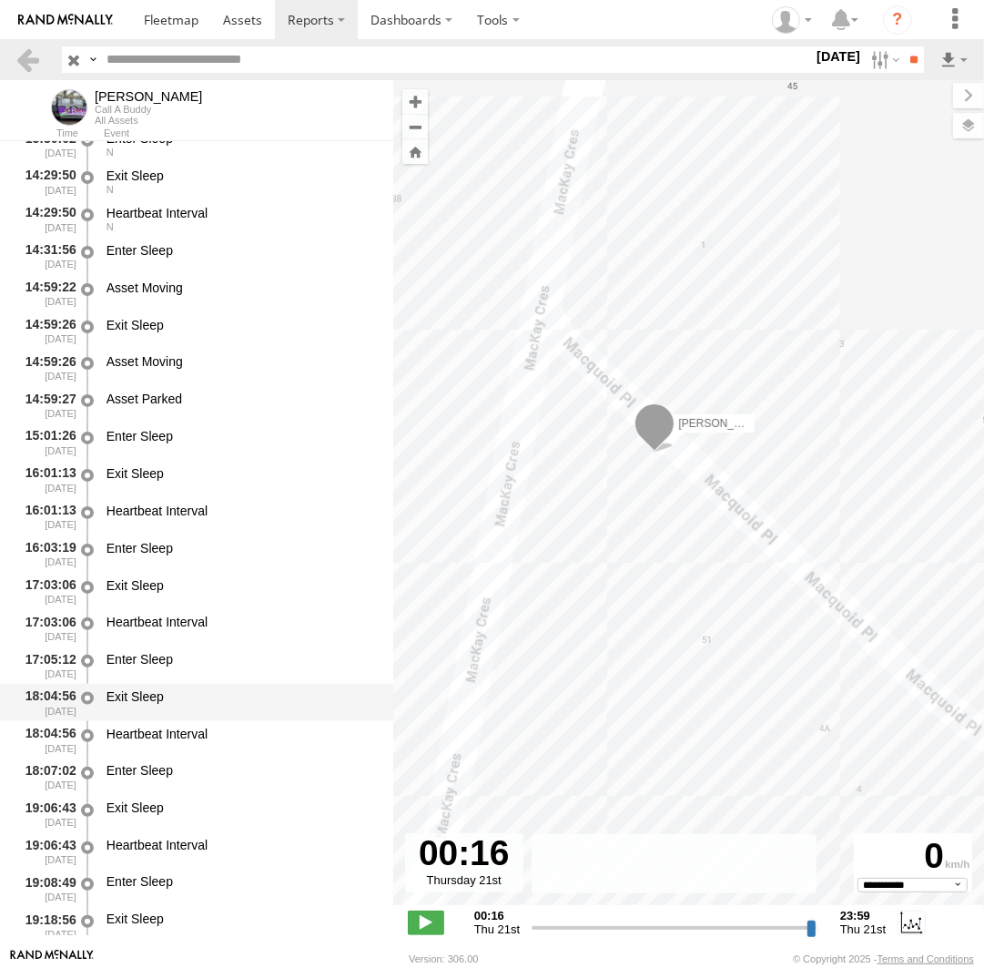
click at [218, 705] on div "Exit Sleep" at bounding box center [242, 696] width 270 height 16
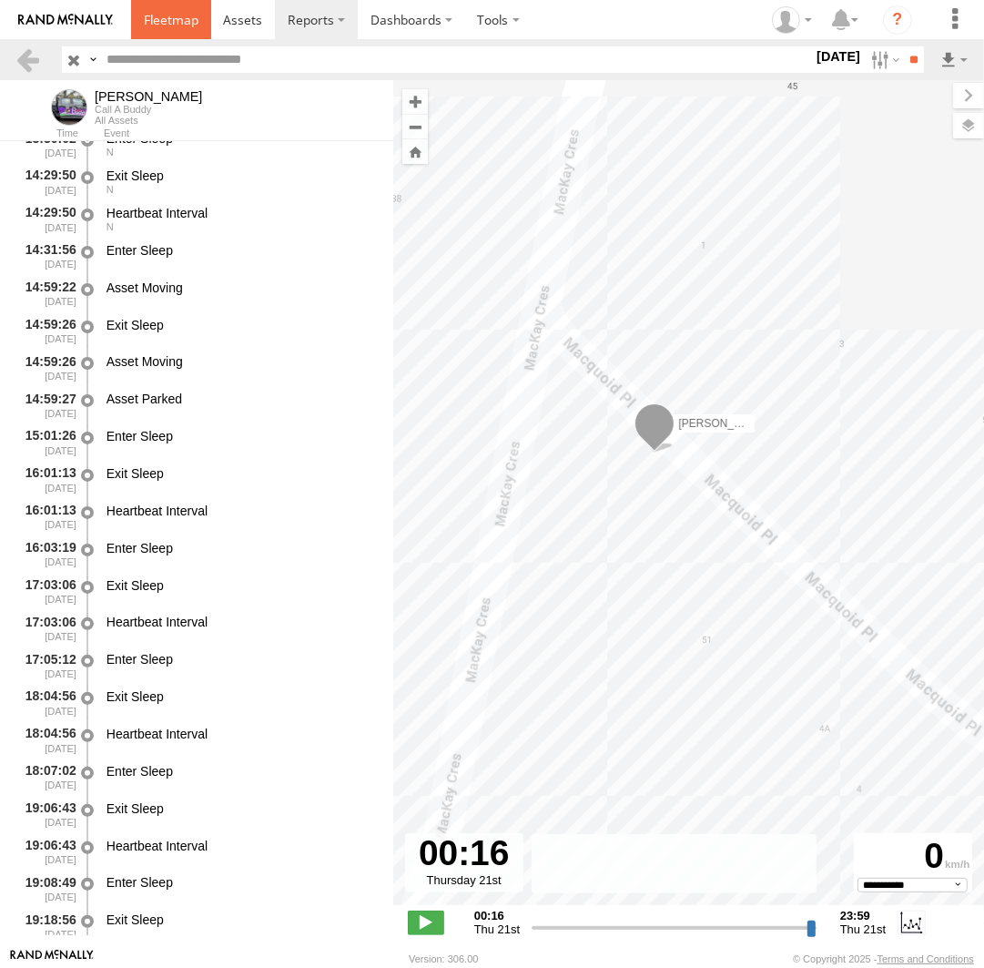
click at [174, 26] on span at bounding box center [171, 19] width 55 height 17
